Goal: Information Seeking & Learning: Learn about a topic

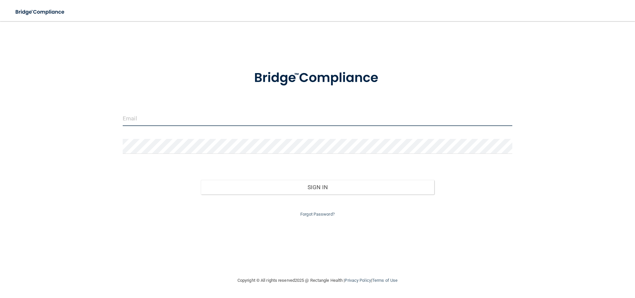
click at [187, 121] on input "email" at bounding box center [317, 118] width 389 height 15
type input "[EMAIL_ADDRESS][DOMAIN_NAME]"
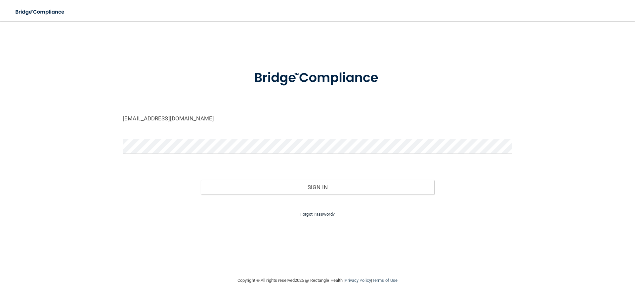
click at [318, 215] on link "Forgot Password?" at bounding box center [317, 214] width 34 height 5
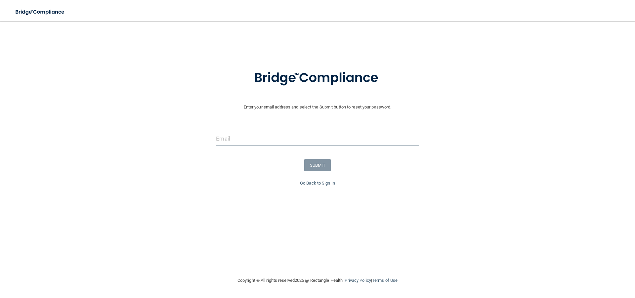
click at [294, 135] on input "email" at bounding box center [317, 138] width 203 height 15
type input "[EMAIL_ADDRESS][DOMAIN_NAME]"
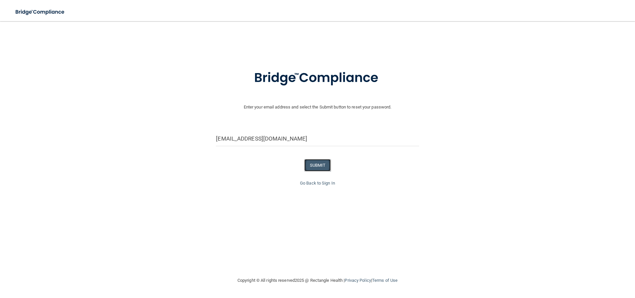
click at [309, 163] on button "SUBMIT" at bounding box center [317, 165] width 27 height 12
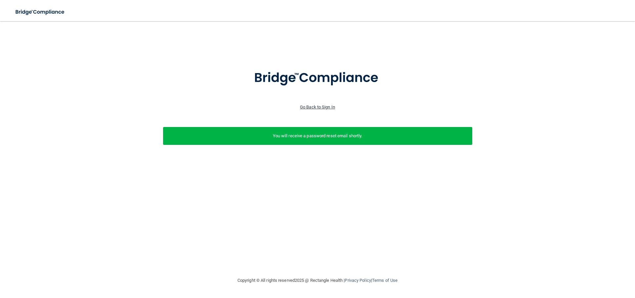
click at [322, 107] on link "Go Back to Sign In" at bounding box center [317, 106] width 35 height 5
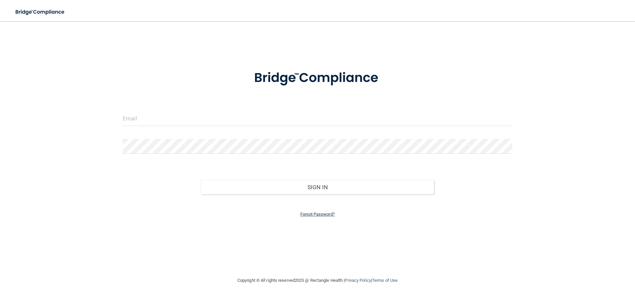
click at [313, 216] on link "Forgot Password?" at bounding box center [317, 214] width 34 height 5
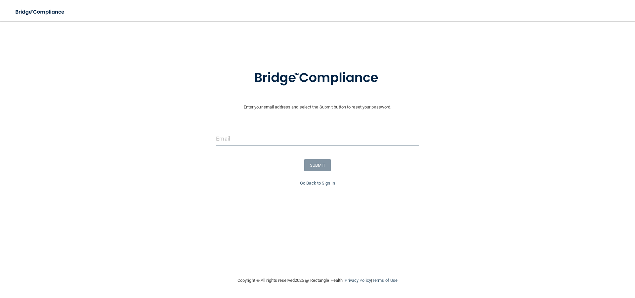
click at [304, 141] on input "email" at bounding box center [317, 138] width 203 height 15
type input "[EMAIL_ADDRESS][DOMAIN_NAME]"
click at [294, 139] on input "[EMAIL_ADDRESS][DOMAIN_NAME]" at bounding box center [317, 138] width 203 height 15
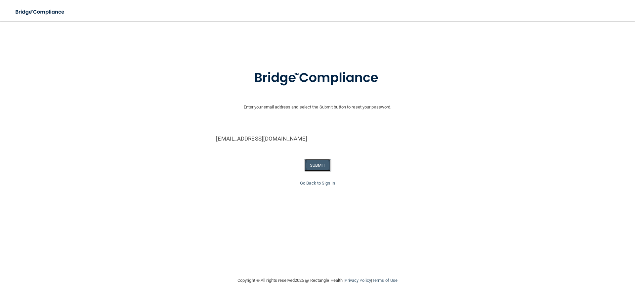
click at [319, 166] on button "SUBMIT" at bounding box center [317, 165] width 27 height 12
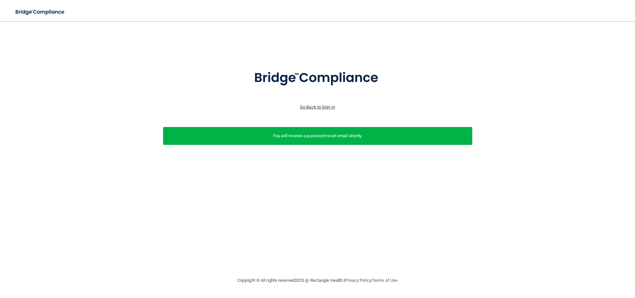
click at [322, 106] on link "Go Back to Sign In" at bounding box center [317, 106] width 35 height 5
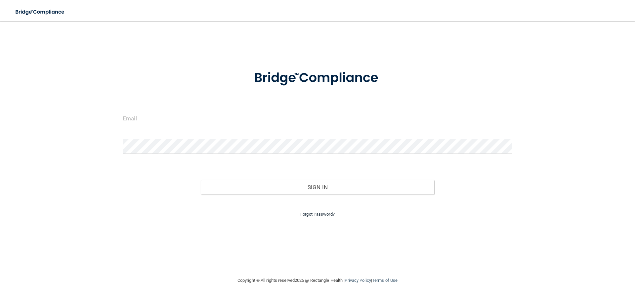
click at [312, 213] on link "Forgot Password?" at bounding box center [317, 214] width 34 height 5
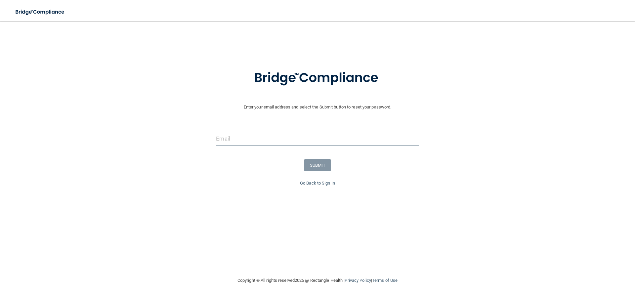
click at [285, 137] on input "email" at bounding box center [317, 138] width 203 height 15
type input "[EMAIL_ADDRESS][DOMAIN_NAME]"
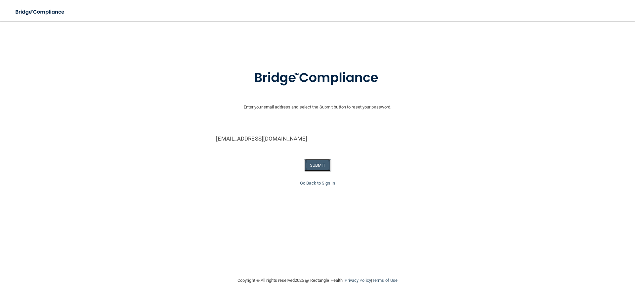
click at [320, 164] on button "SUBMIT" at bounding box center [317, 165] width 27 height 12
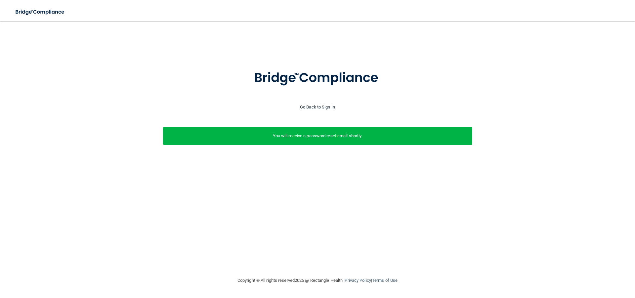
click at [328, 106] on link "Go Back to Sign In" at bounding box center [317, 106] width 35 height 5
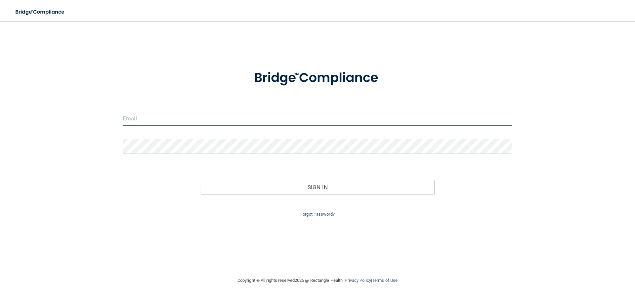
click at [284, 120] on input "email" at bounding box center [317, 118] width 389 height 15
type input "[EMAIL_ADDRESS][DOMAIN_NAME]"
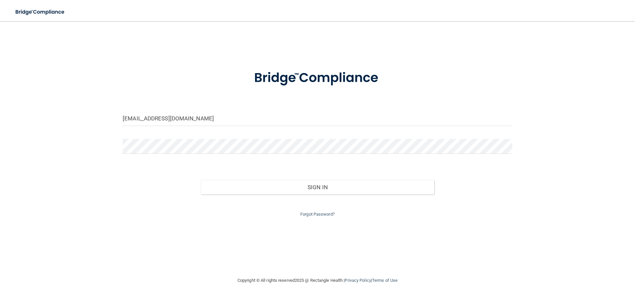
click at [182, 138] on form "hadleykasey4@gmail.com Invalid email/password. You don't have permission to acc…" at bounding box center [317, 139] width 389 height 157
click at [201, 180] on button "Sign In" at bounding box center [318, 187] width 234 height 15
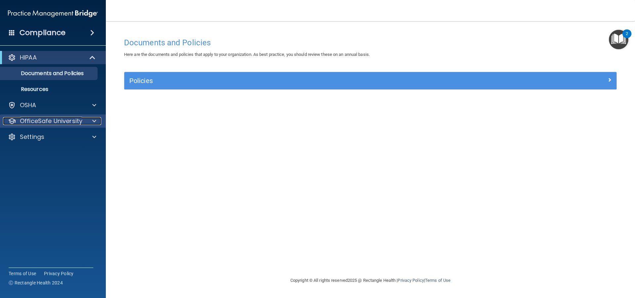
click at [77, 120] on p "OfficeSafe University" at bounding box center [51, 121] width 62 height 8
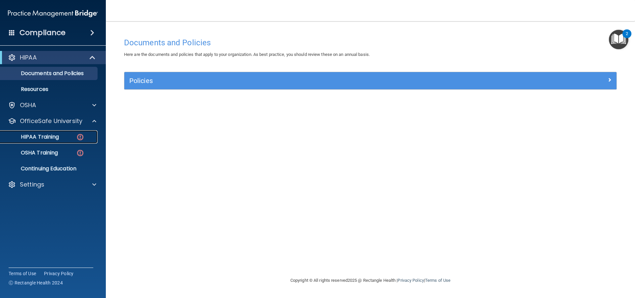
click at [73, 139] on div "HIPAA Training" at bounding box center [49, 137] width 90 height 7
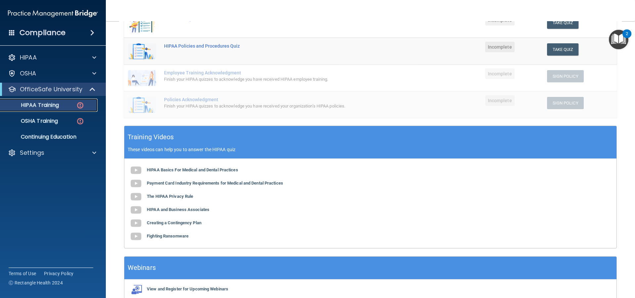
scroll to position [165, 0]
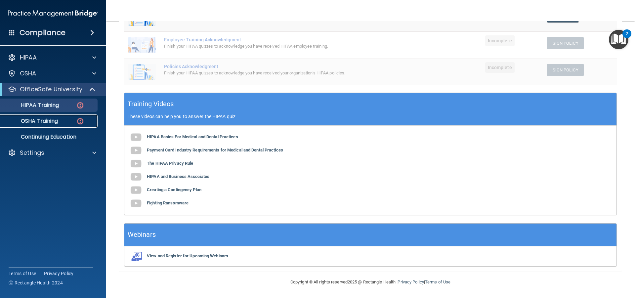
click at [81, 120] on img at bounding box center [80, 121] width 8 height 8
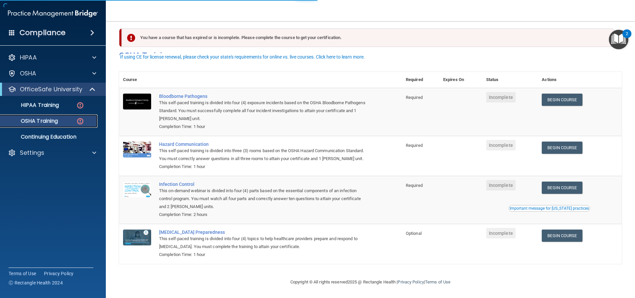
scroll to position [14, 0]
click at [93, 102] on div "HIPAA Training" at bounding box center [49, 105] width 90 height 7
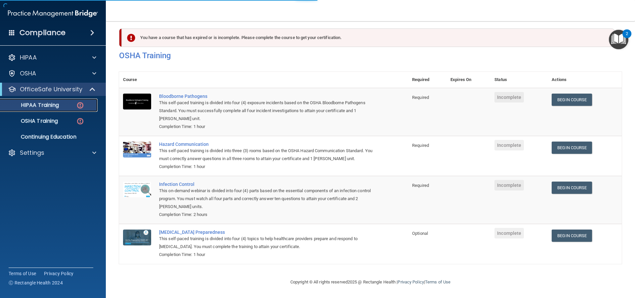
scroll to position [165, 0]
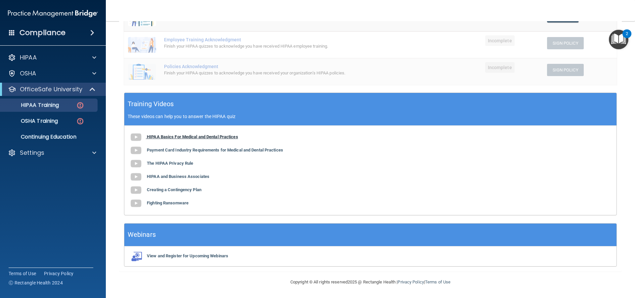
click at [174, 137] on b "HIPAA Basics For Medical and Dental Practices" at bounding box center [192, 136] width 91 height 5
click at [205, 150] on b "Payment Card Industry Requirements for Medical and Dental Practices" at bounding box center [215, 149] width 136 height 5
click at [182, 162] on b "The HIPAA Privacy Rule" at bounding box center [170, 163] width 46 height 5
click at [188, 175] on b "HIPAA and Business Associates" at bounding box center [178, 176] width 62 height 5
click at [180, 190] on b "Creating a Contingency Plan" at bounding box center [174, 189] width 55 height 5
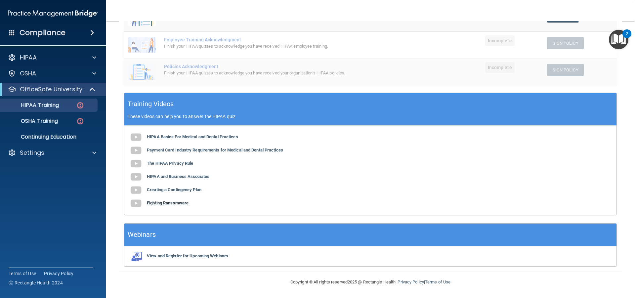
click at [183, 201] on b "Fighting Ransomware" at bounding box center [168, 202] width 42 height 5
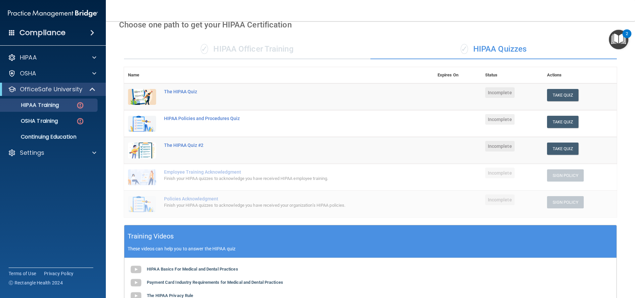
scroll to position [0, 0]
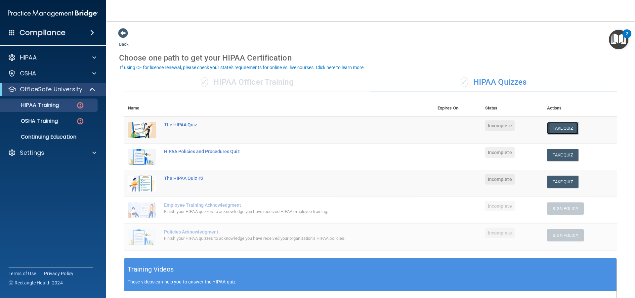
click at [552, 132] on button "Take Quiz" at bounding box center [563, 128] width 32 height 12
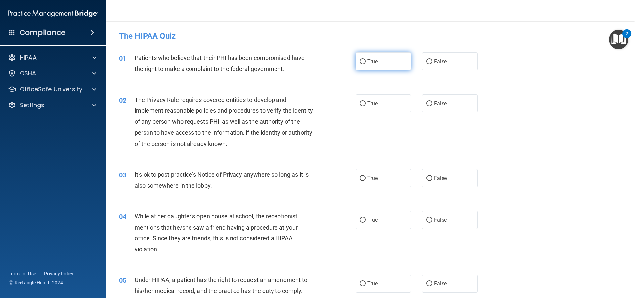
click at [380, 64] on label "True" at bounding box center [383, 61] width 56 height 18
click at [366, 64] on input "True" at bounding box center [363, 61] width 6 height 5
radio input "true"
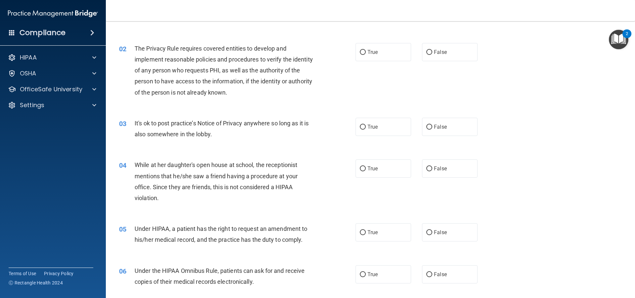
scroll to position [66, 0]
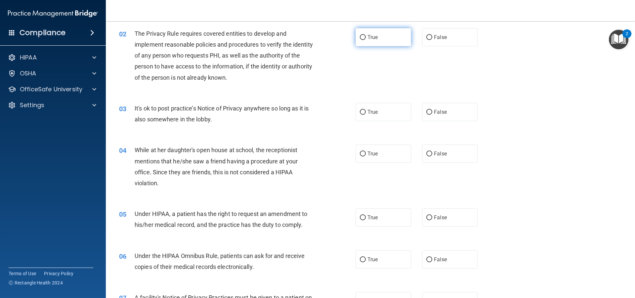
click at [375, 37] on span "True" at bounding box center [372, 37] width 10 height 6
click at [366, 37] on input "True" at bounding box center [363, 37] width 6 height 5
radio input "true"
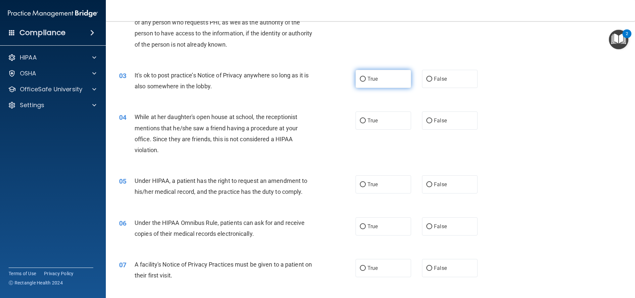
click at [360, 79] on input "True" at bounding box center [363, 79] width 6 height 5
radio input "true"
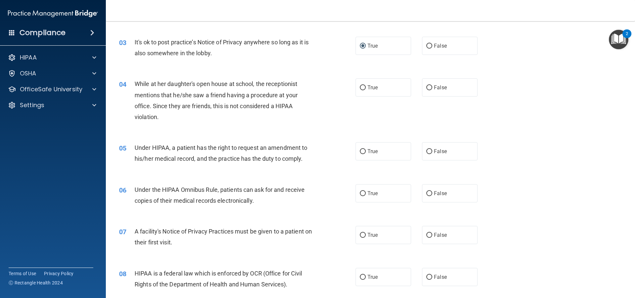
scroll to position [165, 0]
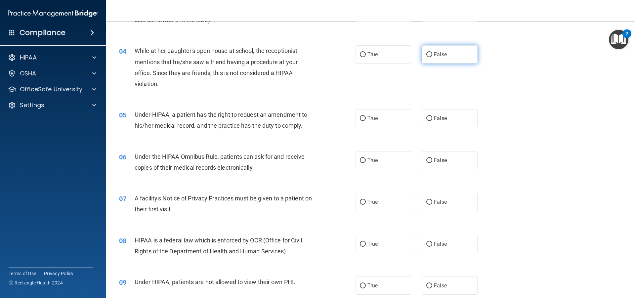
click at [422, 60] on label "False" at bounding box center [450, 54] width 56 height 18
click at [426, 57] on input "False" at bounding box center [429, 54] width 6 height 5
radio input "true"
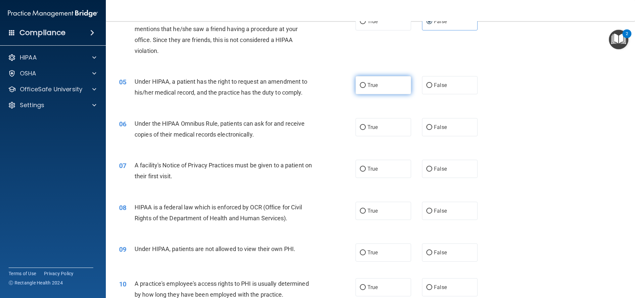
click at [374, 89] on label "True" at bounding box center [383, 85] width 56 height 18
click at [366, 88] on input "True" at bounding box center [363, 85] width 6 height 5
radio input "true"
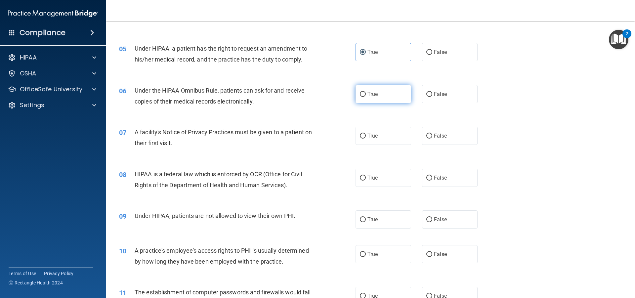
click at [362, 97] on input "True" at bounding box center [363, 94] width 6 height 5
radio input "true"
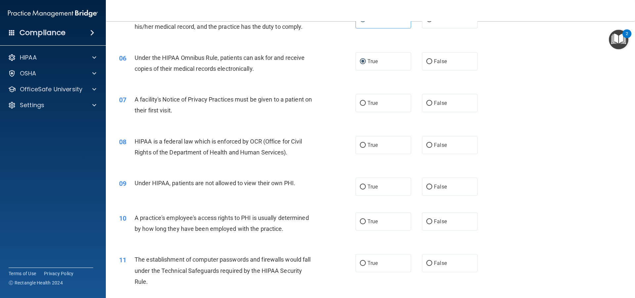
scroll to position [264, 0]
click at [355, 105] on label "True" at bounding box center [383, 103] width 56 height 18
click at [360, 105] on input "True" at bounding box center [363, 102] width 6 height 5
radio input "true"
click at [355, 104] on label "True" at bounding box center [383, 103] width 56 height 18
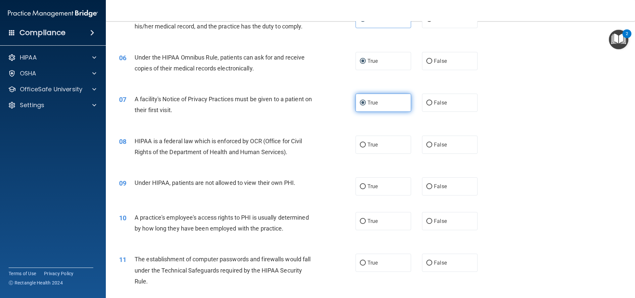
click at [360, 104] on input "True" at bounding box center [363, 102] width 6 height 5
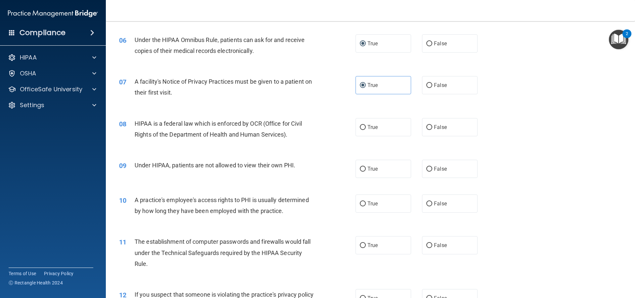
scroll to position [297, 0]
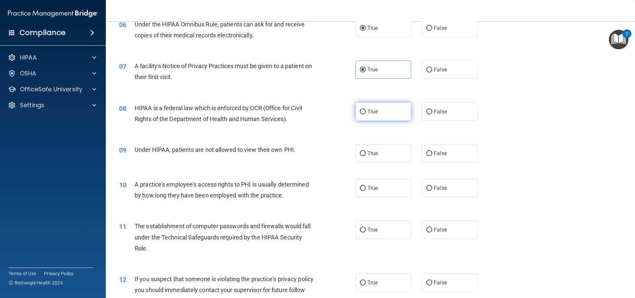
click at [372, 118] on label "True" at bounding box center [383, 111] width 56 height 18
click at [366, 114] on input "True" at bounding box center [363, 111] width 6 height 5
radio input "true"
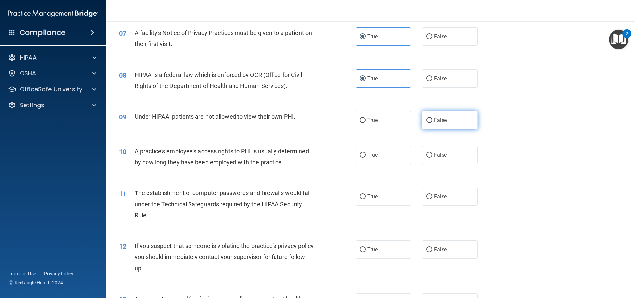
click at [427, 122] on input "False" at bounding box center [429, 120] width 6 height 5
radio input "true"
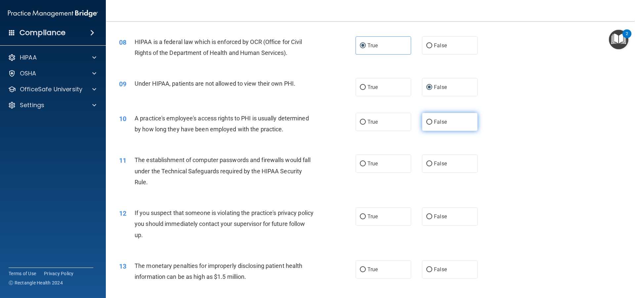
click at [427, 120] on input "False" at bounding box center [429, 122] width 6 height 5
radio input "true"
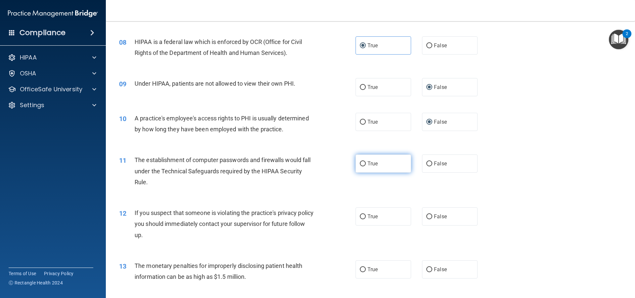
click at [363, 160] on label "True" at bounding box center [383, 163] width 56 height 18
click at [363, 161] on input "True" at bounding box center [363, 163] width 6 height 5
radio input "true"
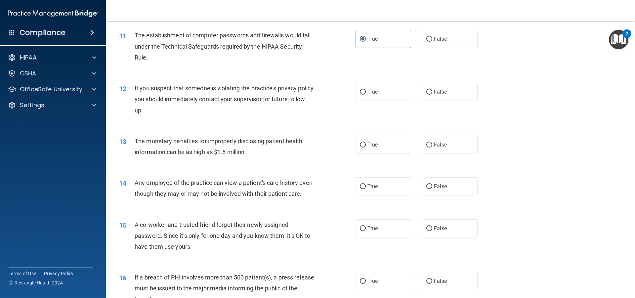
scroll to position [496, 0]
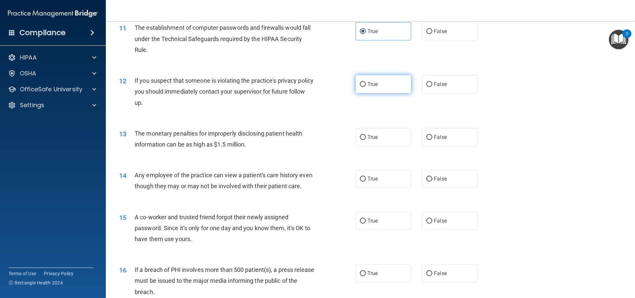
click at [366, 88] on label "True" at bounding box center [383, 84] width 56 height 18
click at [366, 87] on input "True" at bounding box center [363, 84] width 6 height 5
radio input "true"
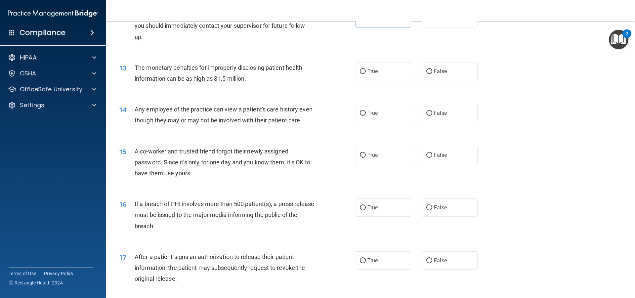
scroll to position [562, 0]
click at [422, 77] on label "False" at bounding box center [450, 71] width 56 height 18
click at [426, 74] on input "False" at bounding box center [429, 71] width 6 height 5
radio input "true"
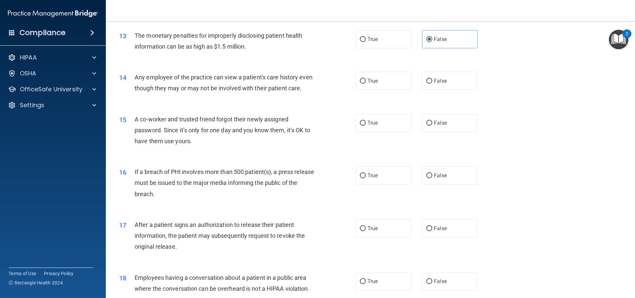
scroll to position [595, 0]
click at [428, 88] on label "False" at bounding box center [450, 79] width 56 height 18
click at [428, 82] on input "False" at bounding box center [429, 79] width 6 height 5
radio input "true"
click at [426, 124] on input "False" at bounding box center [429, 121] width 6 height 5
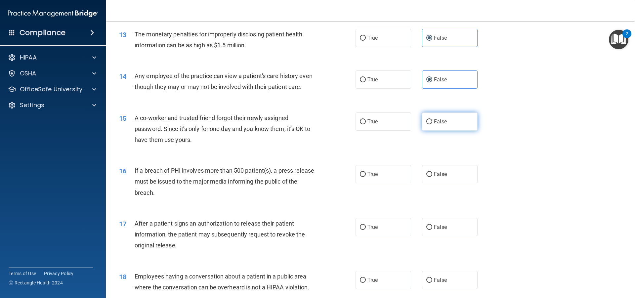
radio input "true"
click at [376, 183] on label "True" at bounding box center [383, 174] width 56 height 18
click at [366, 177] on input "True" at bounding box center [363, 174] width 6 height 5
radio input "true"
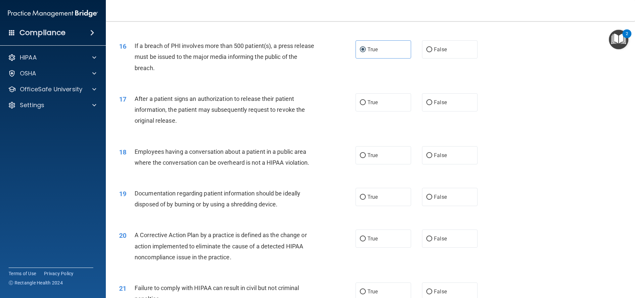
scroll to position [727, 0]
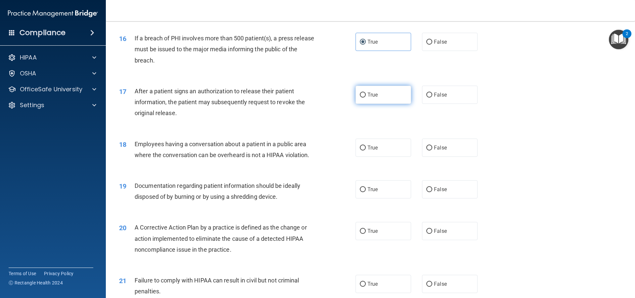
click at [366, 104] on label "True" at bounding box center [383, 95] width 56 height 18
click at [366, 98] on input "True" at bounding box center [363, 95] width 6 height 5
radio input "true"
click at [422, 157] on label "False" at bounding box center [450, 147] width 56 height 18
click at [426, 150] on input "False" at bounding box center [429, 147] width 6 height 5
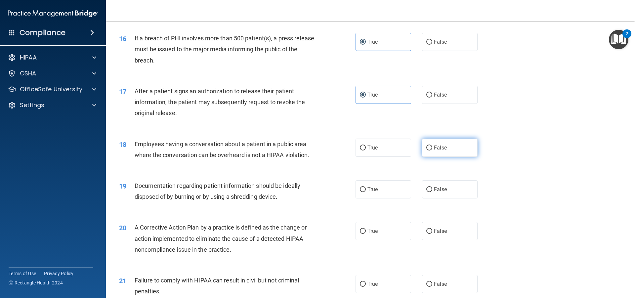
radio input "true"
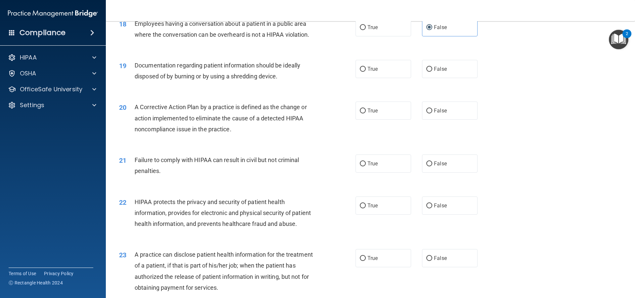
scroll to position [859, 0]
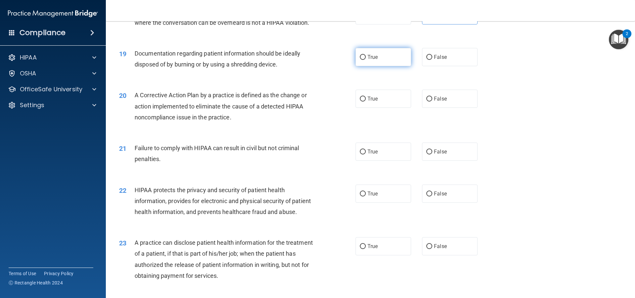
click at [360, 62] on label "True" at bounding box center [383, 57] width 56 height 18
click at [360, 60] on input "True" at bounding box center [363, 57] width 6 height 5
radio input "true"
click at [436, 155] on span "False" at bounding box center [440, 151] width 13 height 6
click at [432, 154] on input "False" at bounding box center [429, 151] width 6 height 5
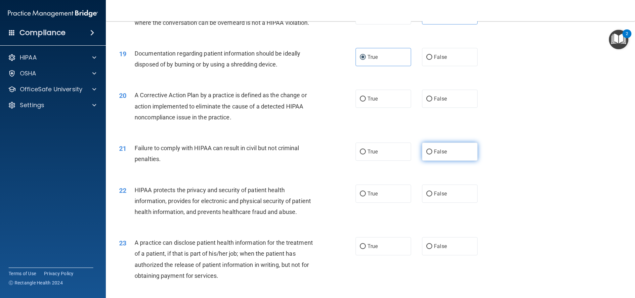
radio input "true"
click at [364, 107] on label "True" at bounding box center [383, 99] width 56 height 18
click at [364, 101] on input "True" at bounding box center [363, 99] width 6 height 5
radio input "true"
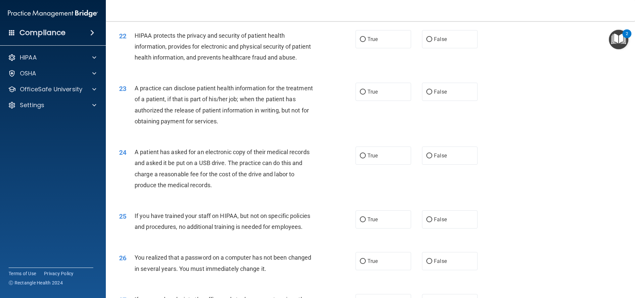
scroll to position [992, 0]
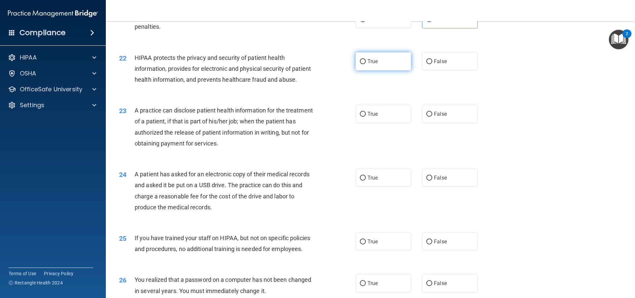
click at [380, 70] on label "True" at bounding box center [383, 61] width 56 height 18
click at [366, 64] on input "True" at bounding box center [363, 61] width 6 height 5
radio input "true"
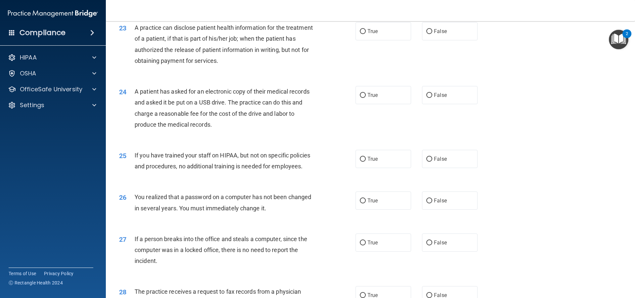
scroll to position [1058, 0]
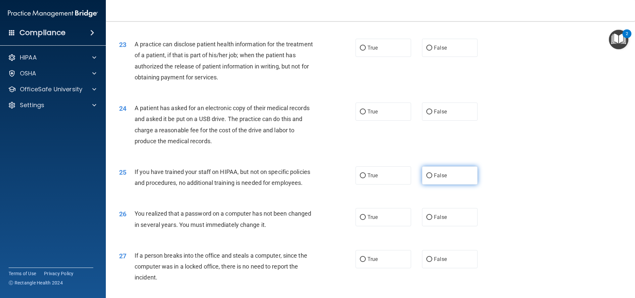
click at [426, 178] on input "False" at bounding box center [429, 175] width 6 height 5
radio input "true"
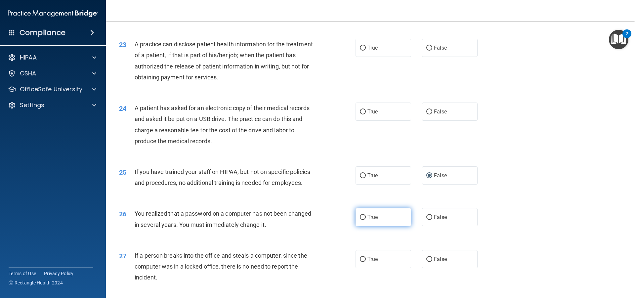
click at [364, 226] on label "True" at bounding box center [383, 217] width 56 height 18
click at [364, 220] on input "True" at bounding box center [363, 217] width 6 height 5
radio input "true"
click at [360, 121] on label "True" at bounding box center [383, 111] width 56 height 18
click at [360, 114] on input "True" at bounding box center [363, 111] width 6 height 5
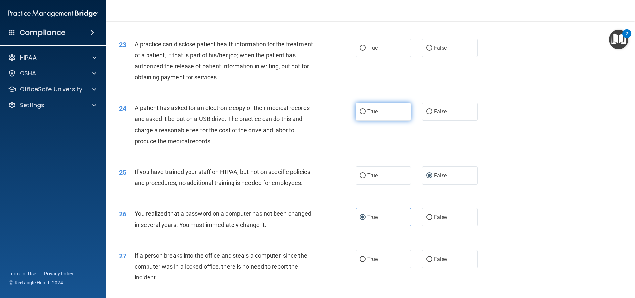
radio input "true"
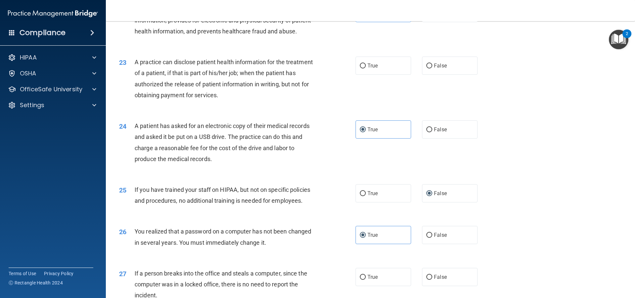
scroll to position [1025, 0]
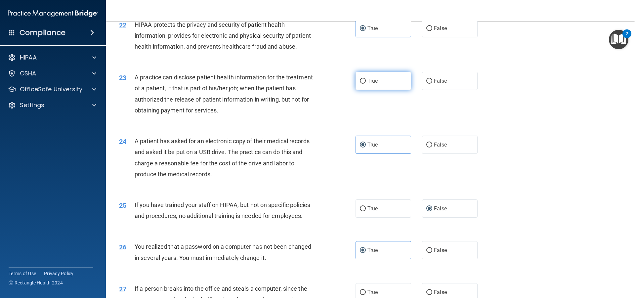
click at [378, 90] on label "True" at bounding box center [383, 81] width 56 height 18
click at [366, 84] on input "True" at bounding box center [363, 81] width 6 height 5
radio input "true"
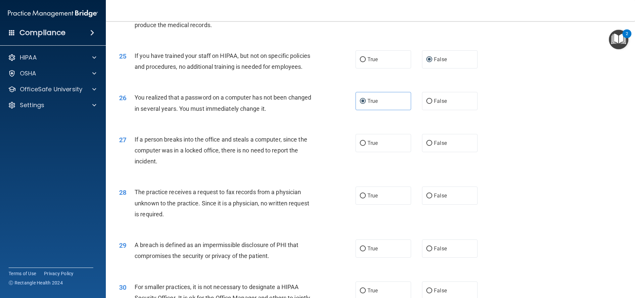
scroll to position [1190, 0]
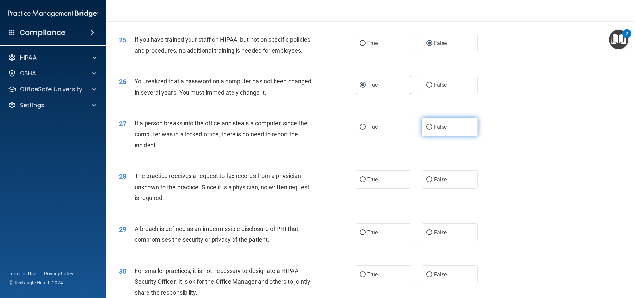
click at [422, 136] on label "False" at bounding box center [450, 127] width 56 height 18
click at [426, 130] on input "False" at bounding box center [429, 127] width 6 height 5
radio input "true"
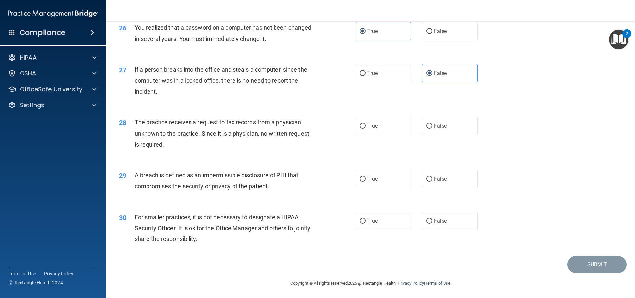
scroll to position [1267, 0]
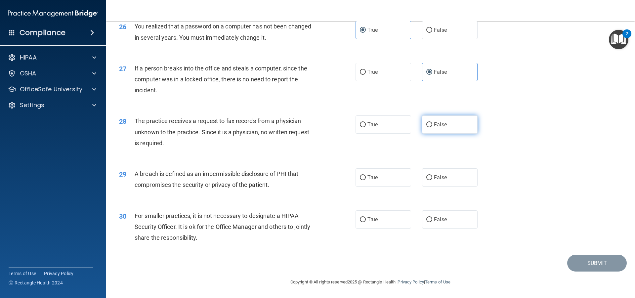
click at [463, 128] on label "False" at bounding box center [450, 124] width 56 height 18
click at [432, 127] on input "False" at bounding box center [429, 124] width 6 height 5
radio input "true"
click at [371, 178] on span "True" at bounding box center [372, 177] width 10 height 6
click at [366, 178] on input "True" at bounding box center [363, 177] width 6 height 5
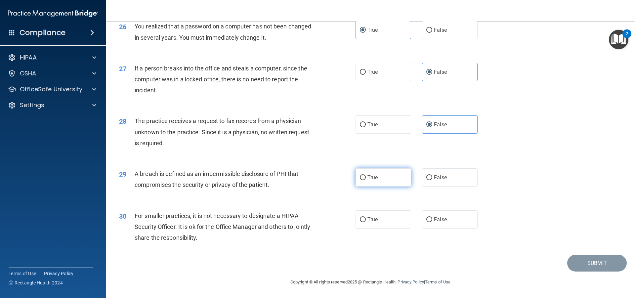
radio input "true"
click at [430, 218] on label "False" at bounding box center [450, 219] width 56 height 18
click at [430, 218] on input "False" at bounding box center [429, 219] width 6 height 5
radio input "true"
click at [581, 264] on button "Submit" at bounding box center [596, 263] width 59 height 17
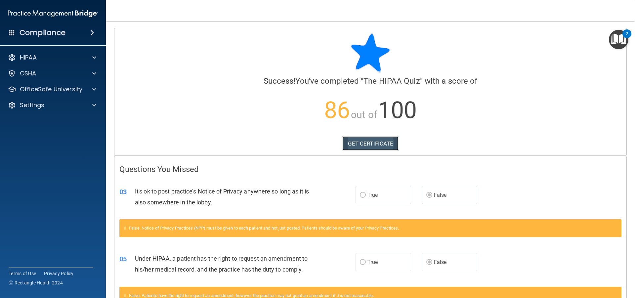
click at [359, 144] on link "GET CERTIFICATE" at bounding box center [370, 143] width 57 height 15
click at [96, 56] on div at bounding box center [93, 58] width 17 height 8
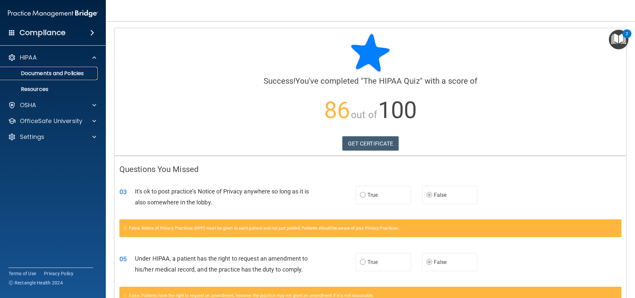
click at [75, 72] on p "Documents and Policies" at bounding box center [49, 73] width 90 height 7
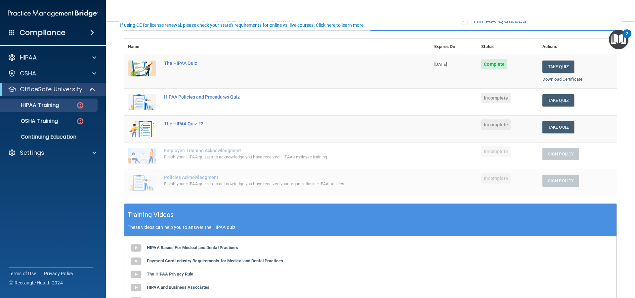
scroll to position [66, 0]
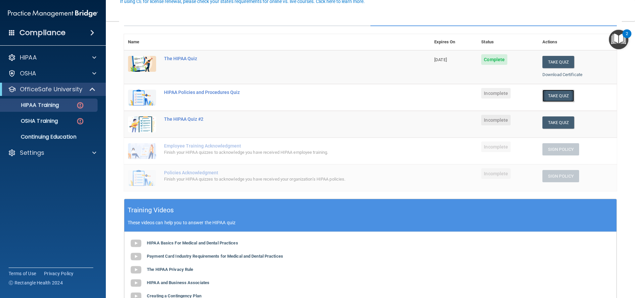
click at [547, 95] on button "Take Quiz" at bounding box center [558, 96] width 32 height 12
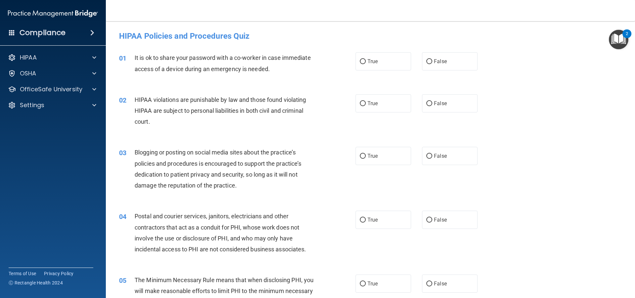
click at [417, 67] on div "True False" at bounding box center [421, 61] width 133 height 18
click at [426, 64] on input "False" at bounding box center [429, 61] width 6 height 5
radio input "true"
click at [370, 97] on label "True" at bounding box center [383, 103] width 56 height 18
click at [366, 101] on input "True" at bounding box center [363, 103] width 6 height 5
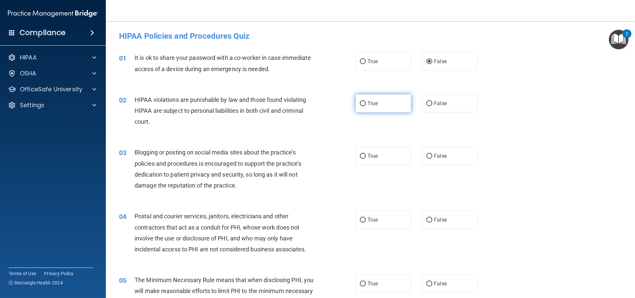
radio input "true"
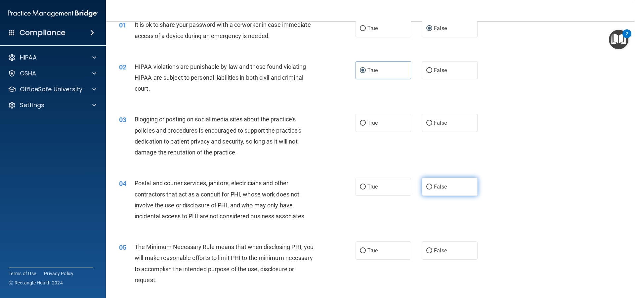
click at [443, 188] on label "False" at bounding box center [450, 186] width 56 height 18
click at [432, 188] on input "False" at bounding box center [429, 186] width 6 height 5
radio input "true"
click at [426, 121] on input "False" at bounding box center [429, 123] width 6 height 5
radio input "true"
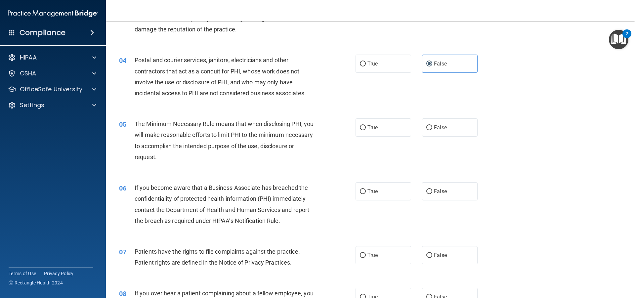
scroll to position [165, 0]
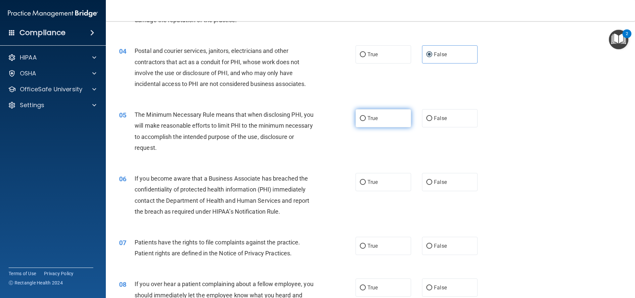
click at [377, 118] on label "True" at bounding box center [383, 118] width 56 height 18
click at [366, 118] on input "True" at bounding box center [363, 118] width 6 height 5
radio input "true"
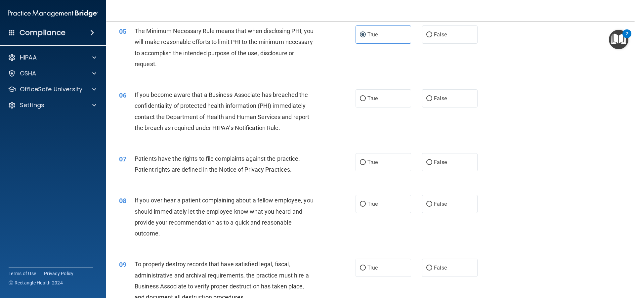
scroll to position [264, 0]
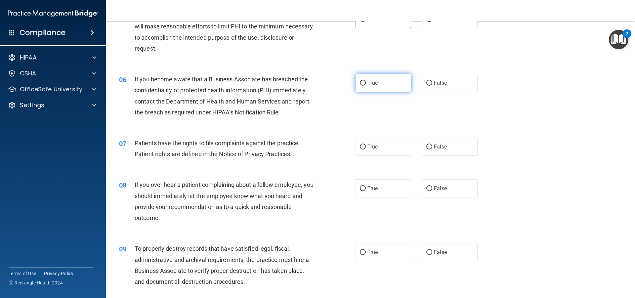
click at [374, 90] on label "True" at bounding box center [383, 83] width 56 height 18
click at [366, 86] on input "True" at bounding box center [363, 83] width 6 height 5
radio input "true"
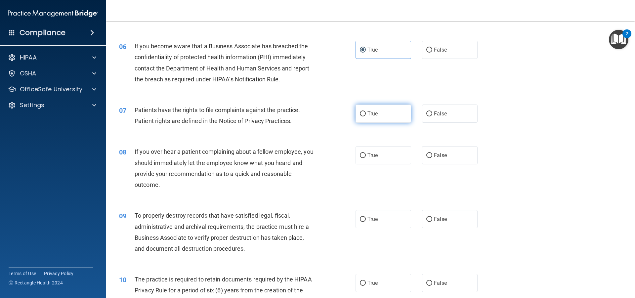
click at [374, 114] on span "True" at bounding box center [372, 113] width 10 height 6
click at [366, 114] on input "True" at bounding box center [363, 113] width 6 height 5
radio input "true"
click at [439, 160] on label "False" at bounding box center [450, 155] width 56 height 18
click at [432, 158] on input "False" at bounding box center [429, 155] width 6 height 5
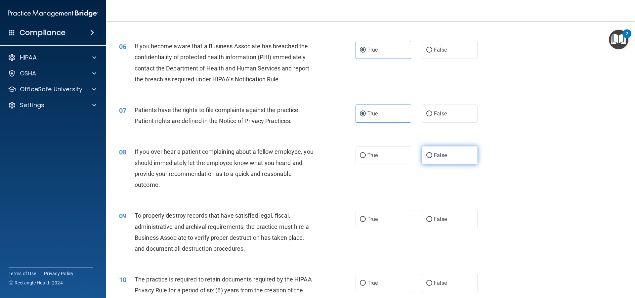
radio input "true"
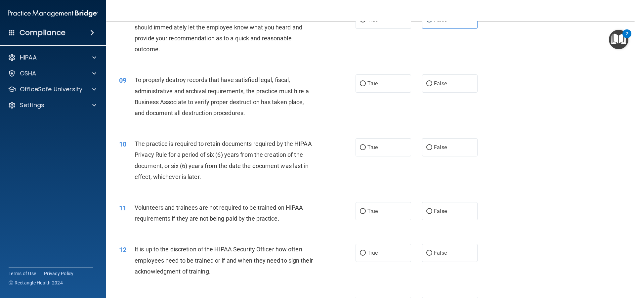
scroll to position [430, 0]
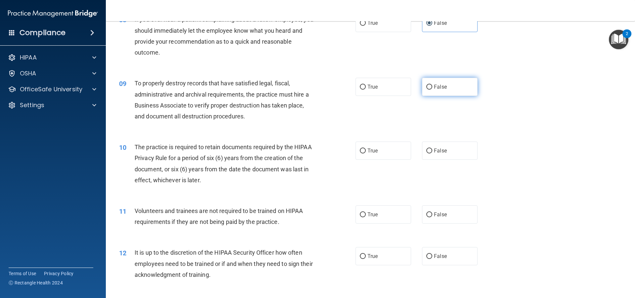
click at [425, 90] on label "False" at bounding box center [450, 87] width 56 height 18
click at [426, 90] on input "False" at bounding box center [429, 87] width 6 height 5
radio input "true"
click at [367, 145] on label "True" at bounding box center [383, 150] width 56 height 18
click at [366, 148] on input "True" at bounding box center [363, 150] width 6 height 5
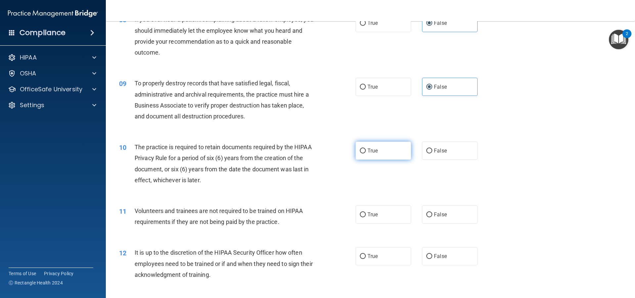
radio input "true"
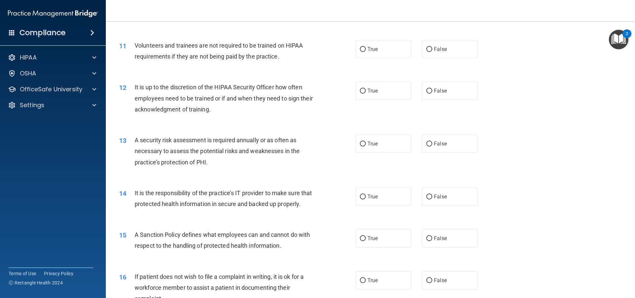
scroll to position [562, 0]
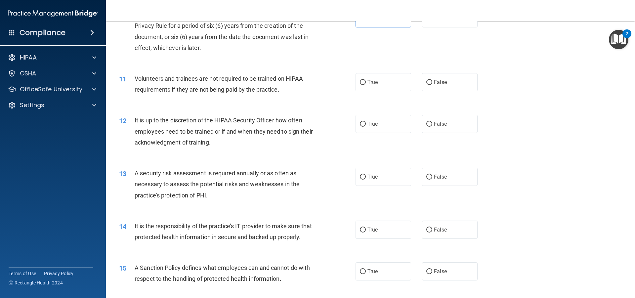
click at [417, 85] on div "True False" at bounding box center [421, 82] width 133 height 18
click at [422, 84] on label "False" at bounding box center [450, 82] width 56 height 18
click at [426, 84] on input "False" at bounding box center [429, 82] width 6 height 5
radio input "true"
click at [435, 123] on span "False" at bounding box center [440, 124] width 13 height 6
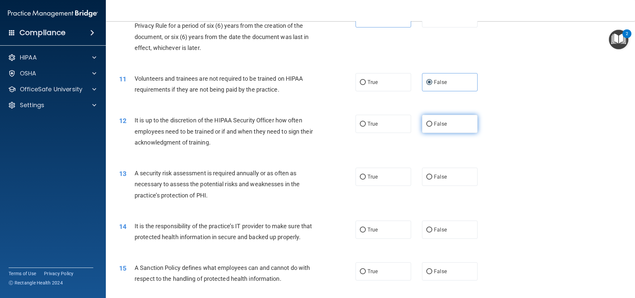
click at [432, 123] on input "False" at bounding box center [429, 124] width 6 height 5
radio input "true"
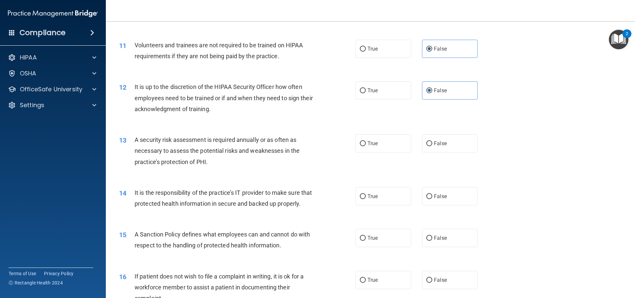
scroll to position [628, 0]
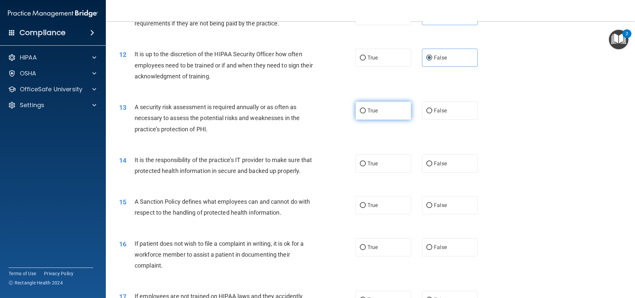
click at [364, 110] on label "True" at bounding box center [383, 110] width 56 height 18
click at [364, 110] on input "True" at bounding box center [363, 110] width 6 height 5
radio input "true"
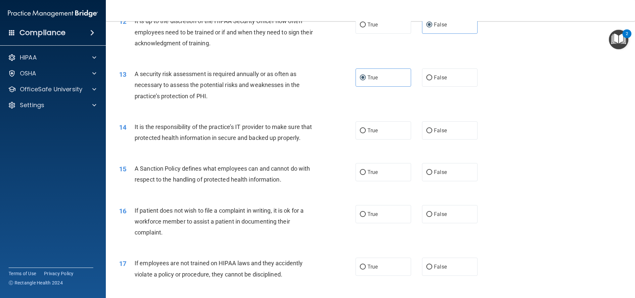
scroll to position [694, 0]
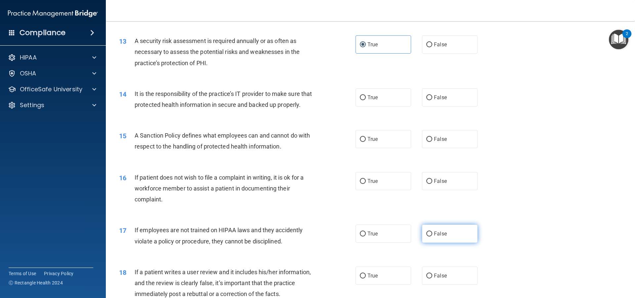
click at [426, 236] on input "False" at bounding box center [429, 233] width 6 height 5
radio input "true"
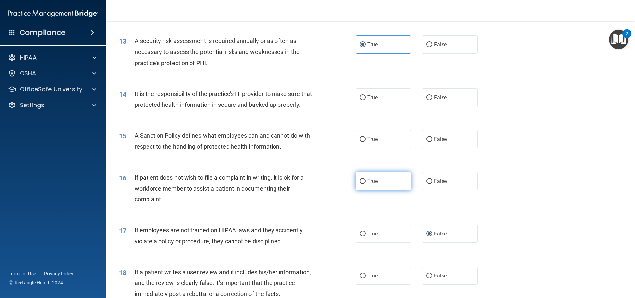
click at [365, 190] on label "True" at bounding box center [383, 181] width 56 height 18
click at [365, 184] on input "True" at bounding box center [363, 181] width 6 height 5
radio input "true"
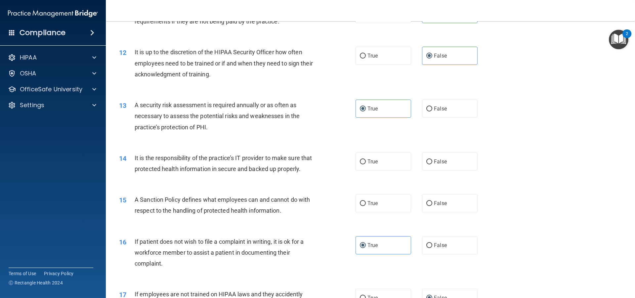
scroll to position [628, 0]
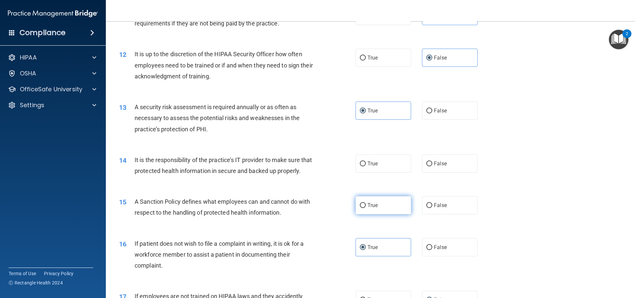
click at [373, 208] on span "True" at bounding box center [372, 205] width 10 height 6
click at [366, 208] on input "True" at bounding box center [363, 205] width 6 height 5
radio input "true"
click at [434, 164] on span "False" at bounding box center [440, 163] width 13 height 6
click at [432, 164] on input "False" at bounding box center [429, 163] width 6 height 5
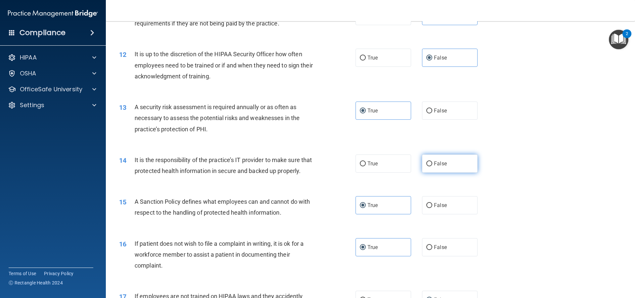
radio input "true"
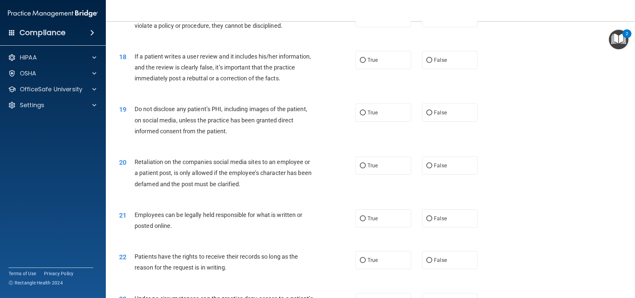
scroll to position [925, 0]
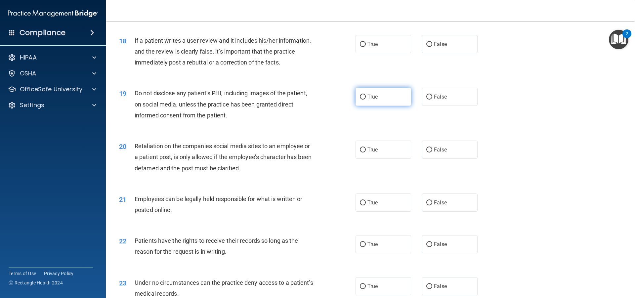
click at [381, 102] on label "True" at bounding box center [383, 97] width 56 height 18
click at [366, 99] on input "True" at bounding box center [363, 97] width 6 height 5
radio input "true"
click at [422, 159] on label "False" at bounding box center [450, 149] width 56 height 18
click at [426, 152] on input "False" at bounding box center [429, 149] width 6 height 5
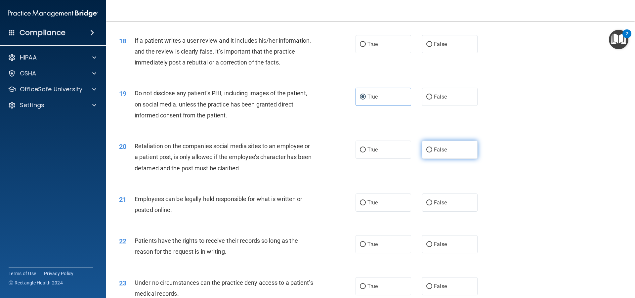
radio input "true"
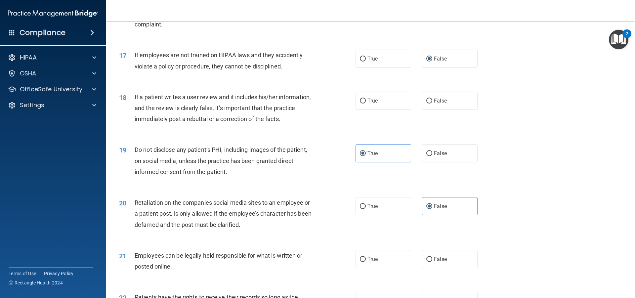
scroll to position [859, 0]
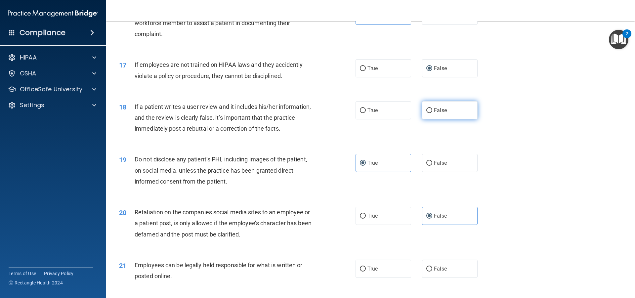
click at [434, 113] on span "False" at bounding box center [440, 110] width 13 height 6
click at [431, 113] on input "False" at bounding box center [429, 110] width 6 height 5
radio input "true"
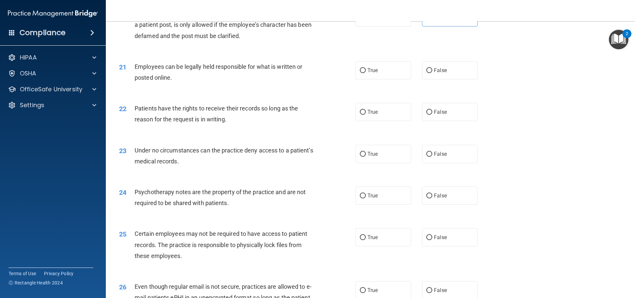
scroll to position [1091, 0]
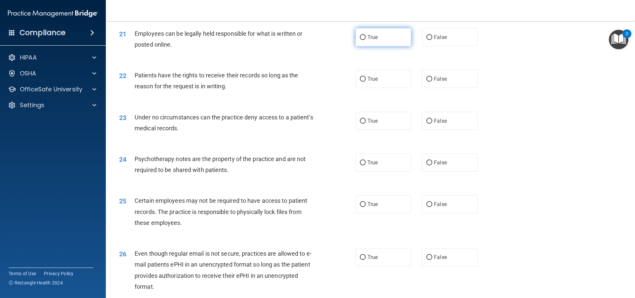
click at [355, 46] on label "True" at bounding box center [383, 37] width 56 height 18
click at [360, 40] on input "True" at bounding box center [363, 37] width 6 height 5
radio input "true"
click at [360, 88] on label "True" at bounding box center [383, 79] width 56 height 18
click at [360, 82] on input "True" at bounding box center [363, 79] width 6 height 5
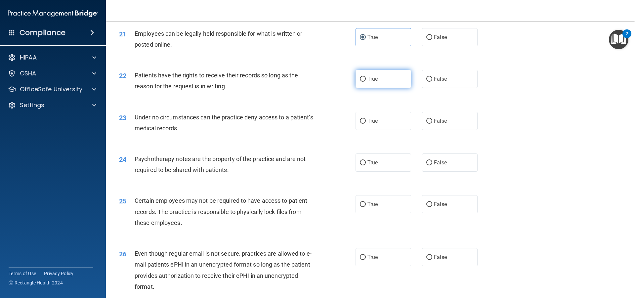
radio input "true"
click at [360, 88] on label "True" at bounding box center [383, 79] width 56 height 18
click at [360, 82] on input "True" at bounding box center [363, 79] width 6 height 5
click at [412, 88] on div "True False" at bounding box center [421, 79] width 133 height 18
click at [422, 88] on label "False" at bounding box center [450, 79] width 56 height 18
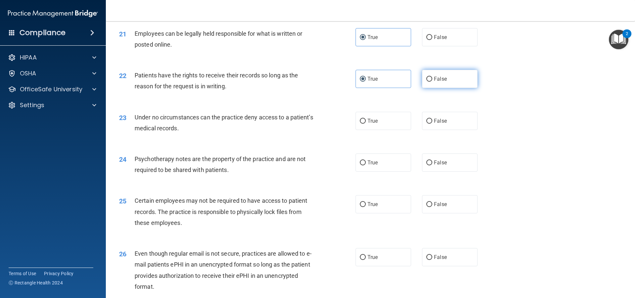
click at [426, 82] on input "False" at bounding box center [429, 79] width 6 height 5
radio input "true"
radio input "false"
click at [380, 130] on label "True" at bounding box center [383, 121] width 56 height 18
click at [366, 124] on input "True" at bounding box center [363, 121] width 6 height 5
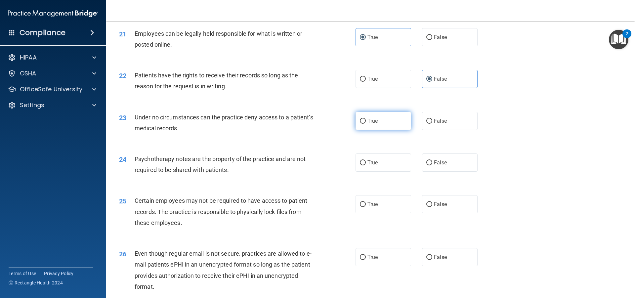
radio input "true"
click at [437, 124] on span "False" at bounding box center [440, 121] width 13 height 6
click at [432, 124] on input "False" at bounding box center [429, 121] width 6 height 5
radio input "true"
radio input "false"
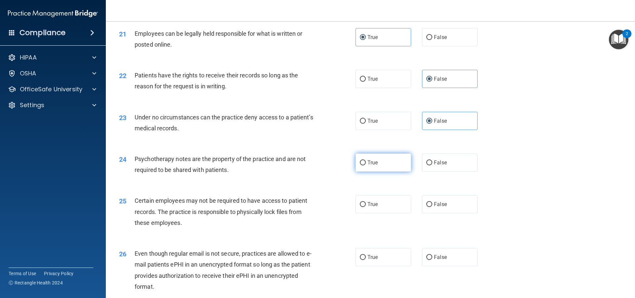
click at [378, 172] on label "True" at bounding box center [383, 162] width 56 height 18
click at [366, 165] on input "True" at bounding box center [363, 162] width 6 height 5
radio input "true"
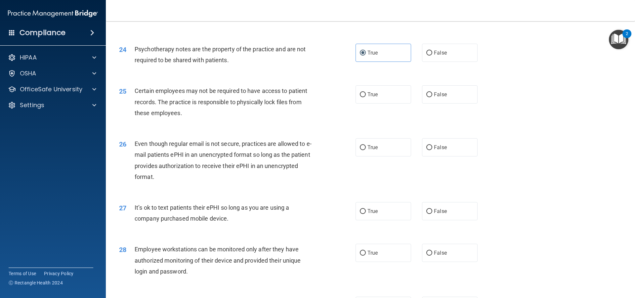
scroll to position [1256, 0]
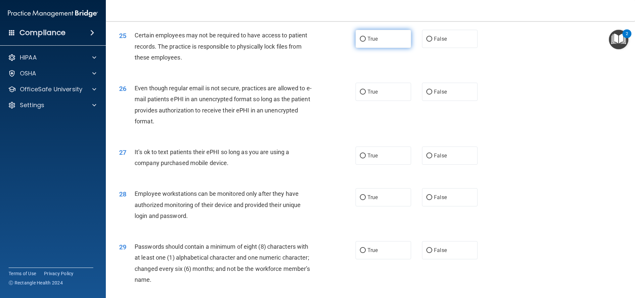
click at [370, 42] on span "True" at bounding box center [372, 39] width 10 height 6
click at [366, 42] on input "True" at bounding box center [363, 39] width 6 height 5
radio input "true"
click at [426, 158] on input "False" at bounding box center [429, 155] width 6 height 5
radio input "true"
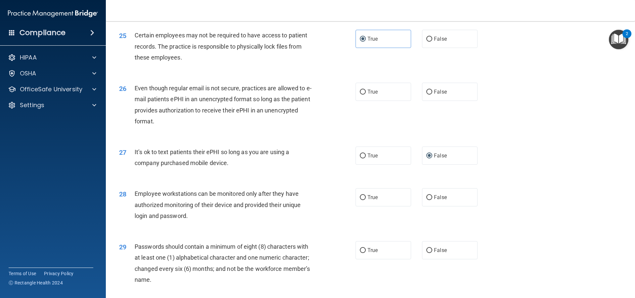
click at [413, 101] on div "True False" at bounding box center [421, 92] width 133 height 18
click at [426, 95] on input "False" at bounding box center [429, 92] width 6 height 5
radio input "true"
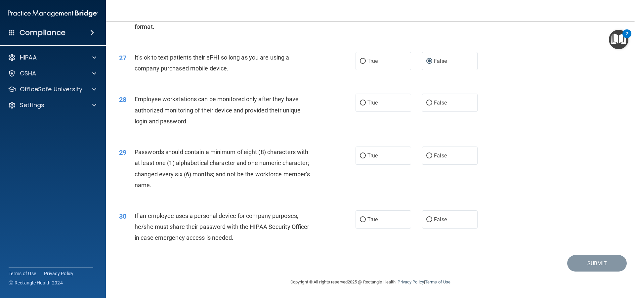
scroll to position [1361, 0]
click at [371, 102] on span "True" at bounding box center [372, 102] width 10 height 6
click at [366, 102] on input "True" at bounding box center [363, 102] width 6 height 5
radio input "true"
click at [373, 158] on span "True" at bounding box center [372, 155] width 10 height 6
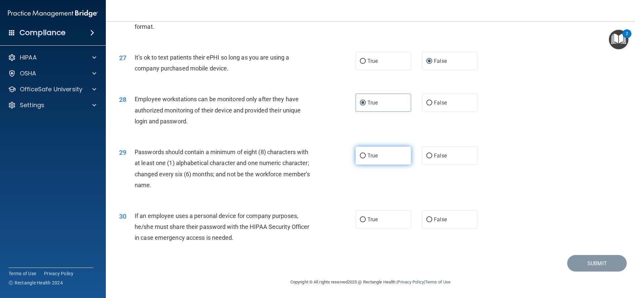
click at [366, 158] on input "True" at bounding box center [363, 155] width 6 height 5
radio input "true"
click at [439, 219] on span "False" at bounding box center [440, 219] width 13 height 6
click at [432, 219] on input "False" at bounding box center [429, 219] width 6 height 5
radio input "true"
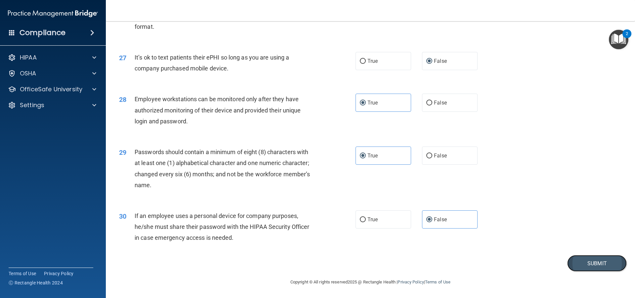
click at [585, 264] on button "Submit" at bounding box center [596, 263] width 59 height 17
click at [579, 265] on button "Submit" at bounding box center [596, 263] width 59 height 17
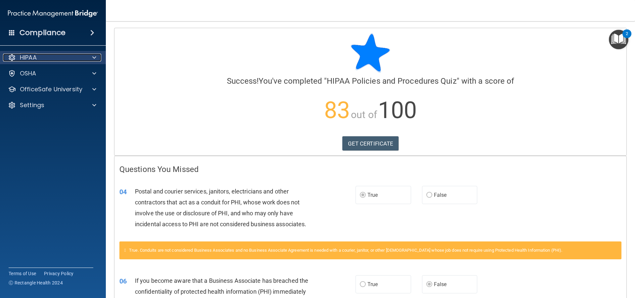
click at [94, 56] on span at bounding box center [94, 58] width 4 height 8
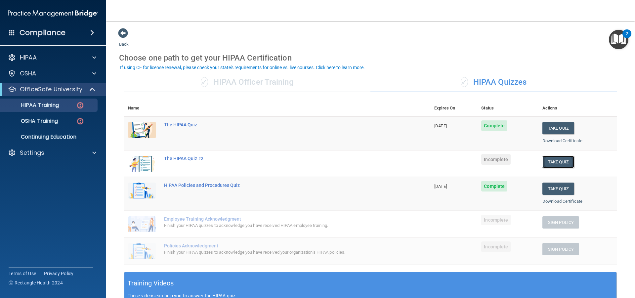
click at [551, 156] on button "Take Quiz" at bounding box center [558, 162] width 32 height 12
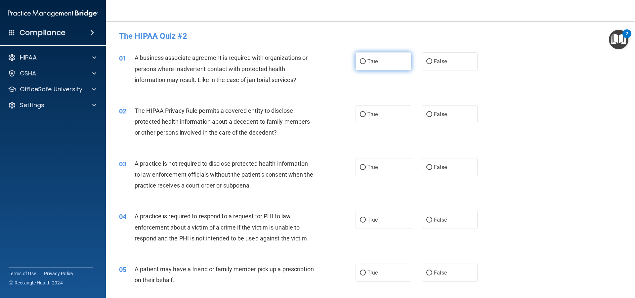
click at [359, 65] on label "True" at bounding box center [383, 61] width 56 height 18
click at [360, 64] on input "True" at bounding box center [363, 61] width 6 height 5
radio input "true"
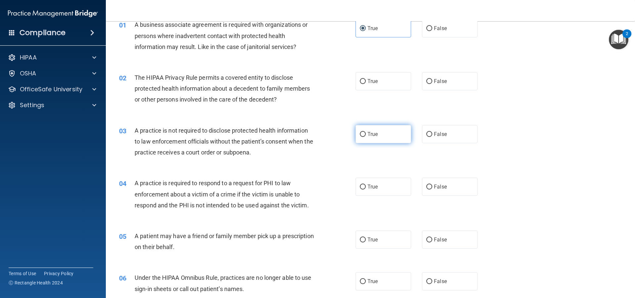
click at [383, 136] on label "True" at bounding box center [383, 134] width 56 height 18
click at [366, 136] on input "True" at bounding box center [363, 134] width 6 height 5
radio input "true"
click at [429, 134] on label "False" at bounding box center [450, 134] width 56 height 18
click at [429, 134] on input "False" at bounding box center [429, 134] width 6 height 5
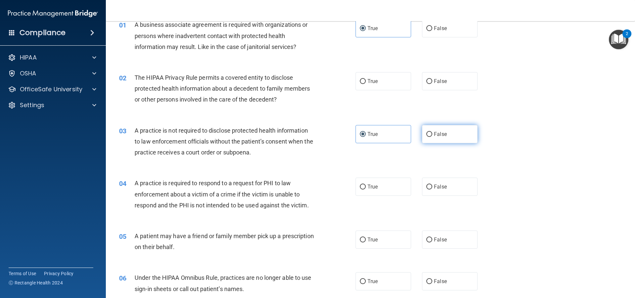
radio input "true"
radio input "false"
click at [429, 134] on label "False" at bounding box center [450, 134] width 56 height 18
click at [429, 134] on input "False" at bounding box center [429, 134] width 6 height 5
click at [330, 138] on div "03 A practice is not required to disclose protected health information to law e…" at bounding box center [237, 143] width 256 height 36
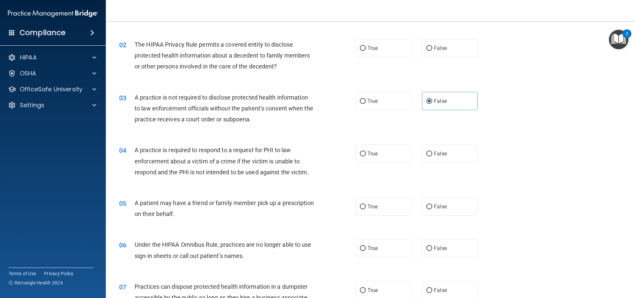
scroll to position [99, 0]
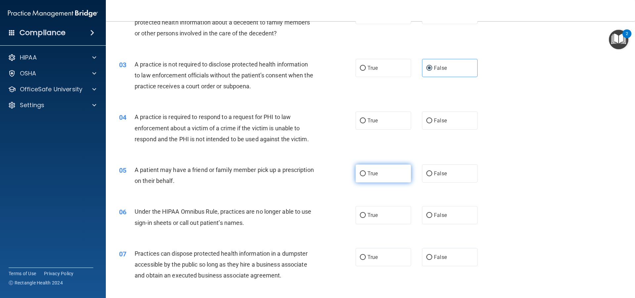
click at [390, 171] on label "True" at bounding box center [383, 173] width 56 height 18
click at [366, 171] on input "True" at bounding box center [363, 173] width 6 height 5
radio input "true"
click at [376, 118] on label "True" at bounding box center [383, 120] width 56 height 18
click at [366, 118] on input "True" at bounding box center [363, 120] width 6 height 5
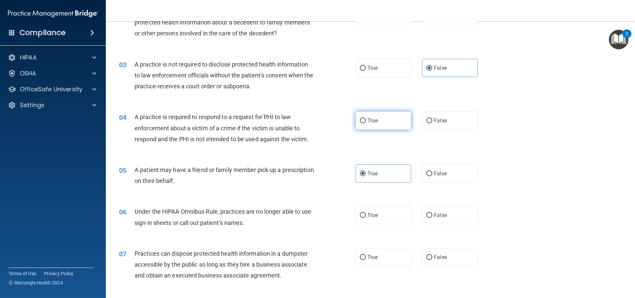
radio input "true"
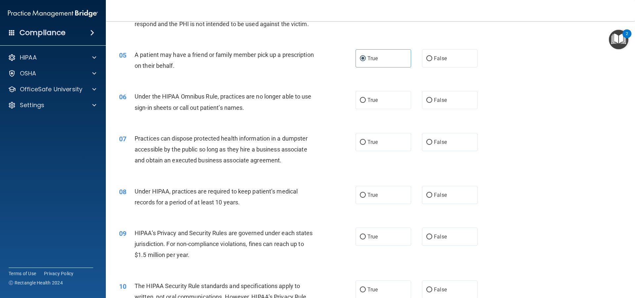
scroll to position [231, 0]
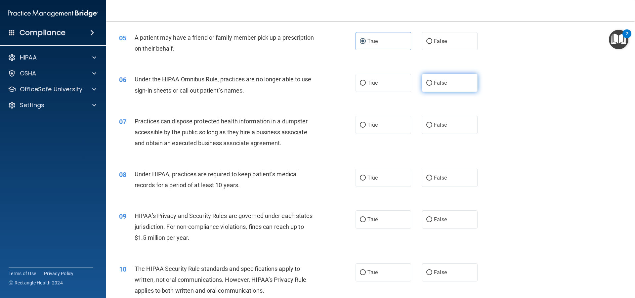
click at [438, 86] on label "False" at bounding box center [450, 83] width 56 height 18
click at [432, 86] on input "False" at bounding box center [429, 83] width 6 height 5
radio input "true"
click at [436, 129] on label "False" at bounding box center [450, 125] width 56 height 18
click at [432, 128] on input "False" at bounding box center [429, 125] width 6 height 5
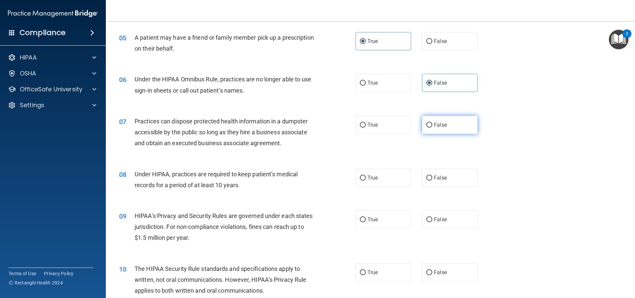
radio input "true"
click at [423, 175] on label "False" at bounding box center [450, 178] width 56 height 18
click at [426, 176] on input "False" at bounding box center [429, 178] width 6 height 5
radio input "true"
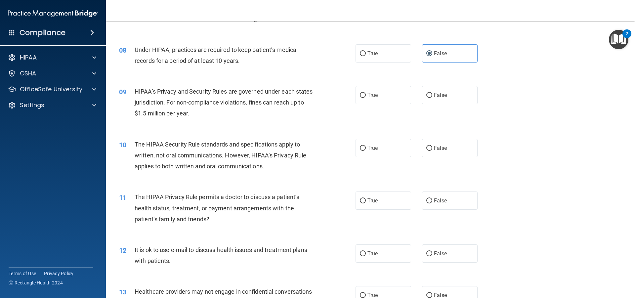
scroll to position [364, 0]
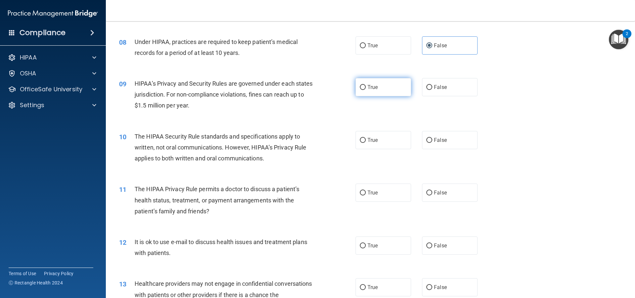
click at [365, 79] on label "True" at bounding box center [383, 87] width 56 height 18
click at [365, 85] on input "True" at bounding box center [363, 87] width 6 height 5
radio input "true"
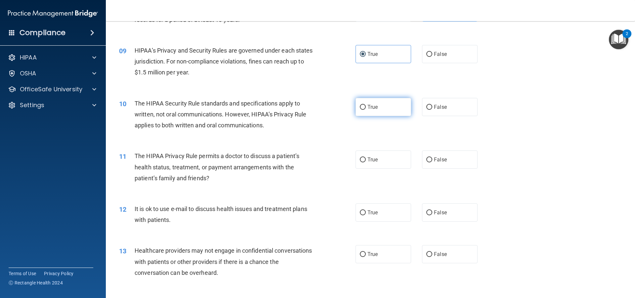
click at [373, 109] on span "True" at bounding box center [372, 107] width 10 height 6
click at [366, 109] on input "True" at bounding box center [363, 107] width 6 height 5
radio input "true"
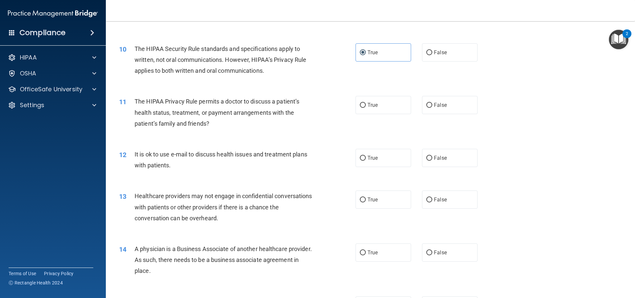
scroll to position [463, 0]
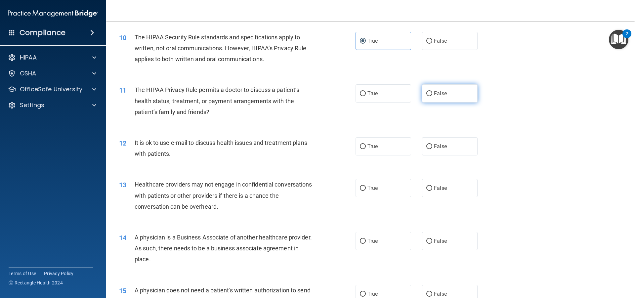
click at [438, 100] on label "False" at bounding box center [450, 93] width 56 height 18
click at [432, 96] on input "False" at bounding box center [429, 93] width 6 height 5
radio input "true"
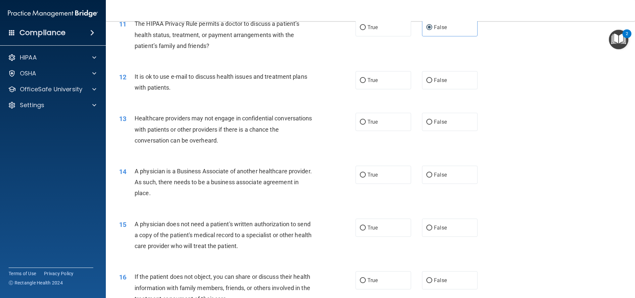
scroll to position [562, 0]
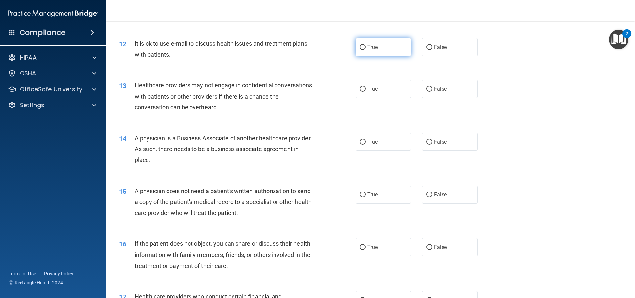
click at [363, 51] on label "True" at bounding box center [383, 47] width 56 height 18
click at [363, 50] on input "True" at bounding box center [363, 47] width 6 height 5
radio input "true"
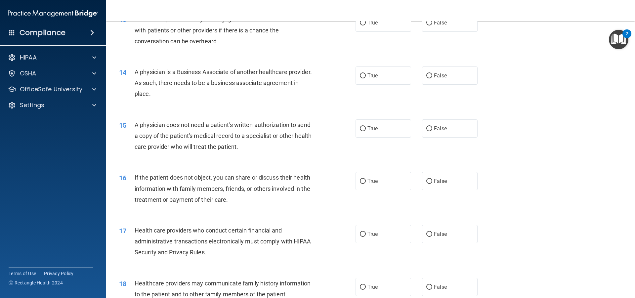
scroll to position [595, 0]
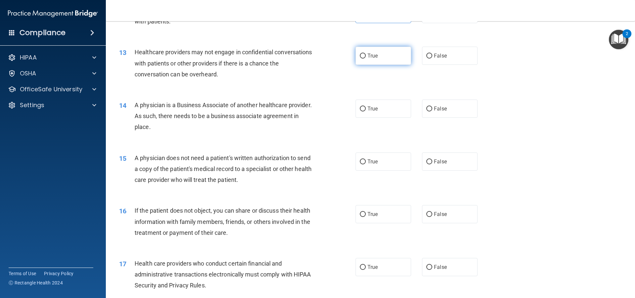
click at [364, 62] on label "True" at bounding box center [383, 56] width 56 height 18
click at [364, 59] on input "True" at bounding box center [363, 56] width 6 height 5
radio input "true"
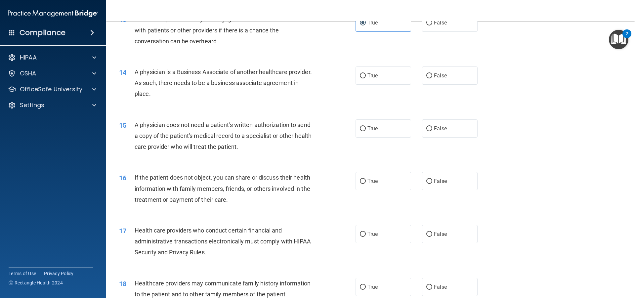
scroll to position [661, 0]
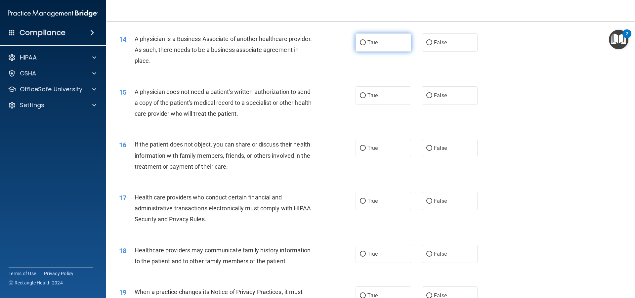
click at [368, 51] on label "True" at bounding box center [383, 42] width 56 height 18
click at [366, 45] on input "True" at bounding box center [363, 42] width 6 height 5
radio input "true"
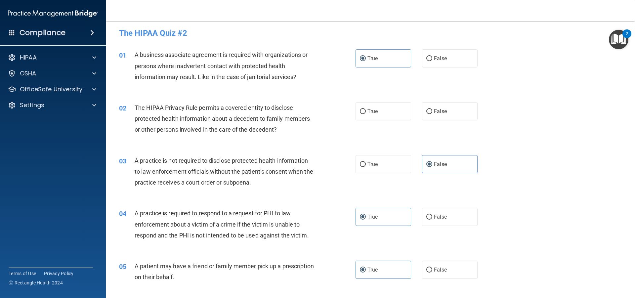
scroll to position [0, 0]
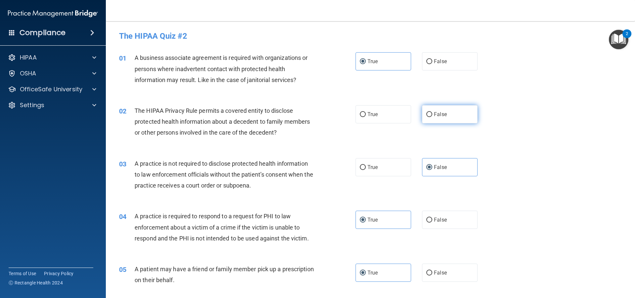
click at [422, 112] on label "False" at bounding box center [450, 114] width 56 height 18
click at [426, 112] on input "False" at bounding box center [429, 114] width 6 height 5
radio input "true"
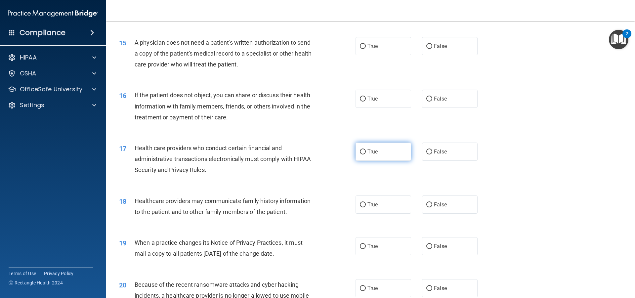
scroll to position [694, 0]
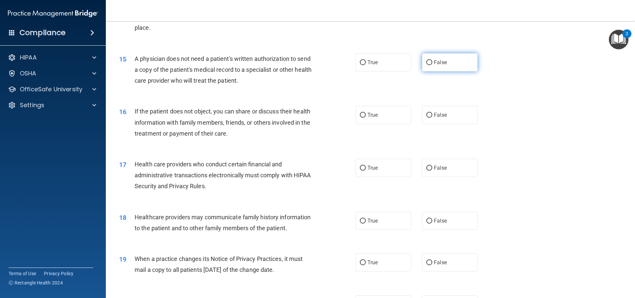
click at [464, 65] on label "False" at bounding box center [450, 62] width 56 height 18
click at [432, 65] on input "False" at bounding box center [429, 62] width 6 height 5
radio input "true"
click at [429, 111] on label "False" at bounding box center [450, 115] width 56 height 18
click at [429, 113] on input "False" at bounding box center [429, 115] width 6 height 5
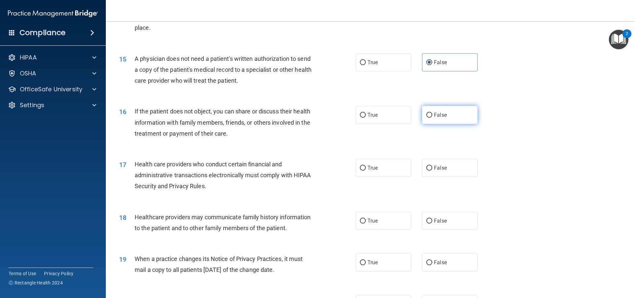
radio input "true"
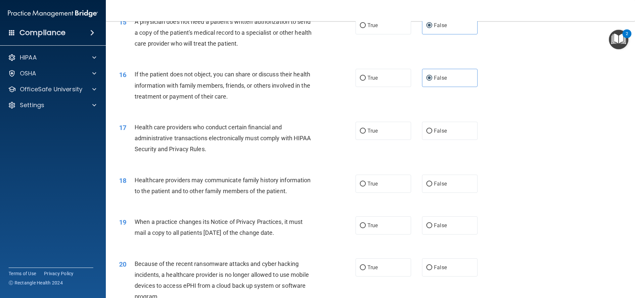
scroll to position [760, 0]
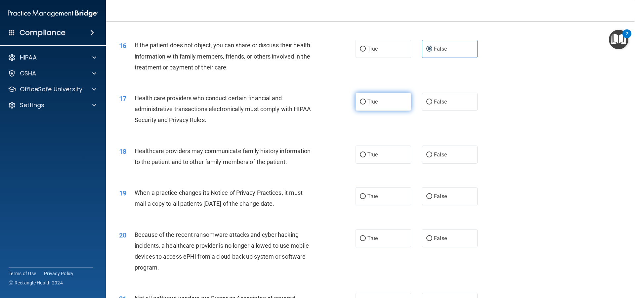
click at [360, 101] on input "True" at bounding box center [363, 101] width 6 height 5
radio input "true"
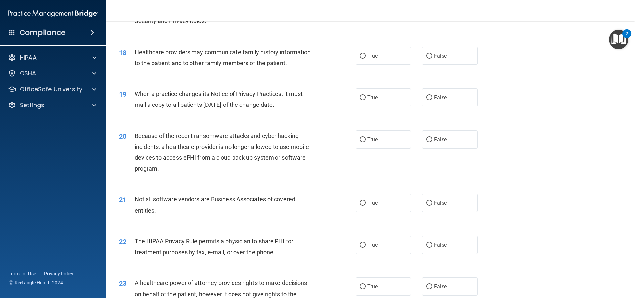
scroll to position [859, 0]
drag, startPoint x: 437, startPoint y: 55, endPoint x: 424, endPoint y: 59, distance: 14.3
click at [438, 55] on span "False" at bounding box center [440, 55] width 13 height 6
click at [432, 55] on input "False" at bounding box center [429, 55] width 6 height 5
radio input "true"
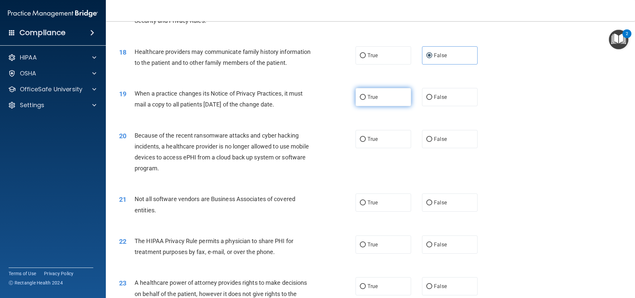
click at [364, 100] on label "True" at bounding box center [383, 97] width 56 height 18
click at [364, 100] on input "True" at bounding box center [363, 97] width 6 height 5
radio input "true"
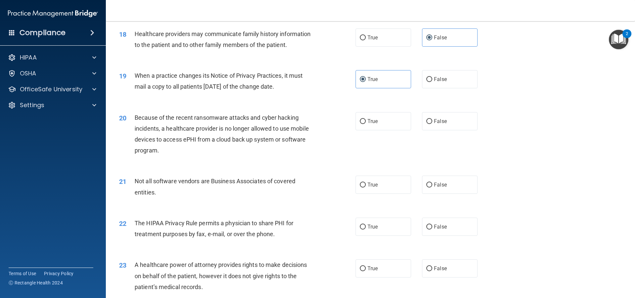
scroll to position [892, 0]
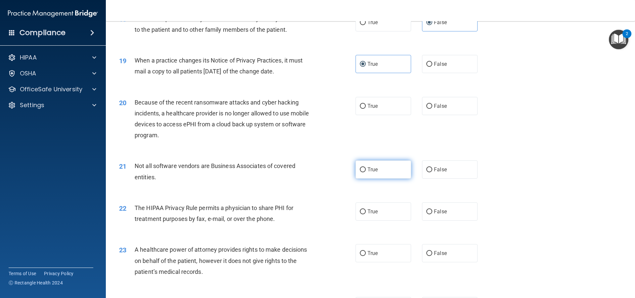
click at [377, 164] on label "True" at bounding box center [383, 169] width 56 height 18
click at [366, 167] on input "True" at bounding box center [363, 169] width 6 height 5
radio input "true"
click at [433, 111] on label "False" at bounding box center [450, 106] width 56 height 18
click at [432, 109] on input "False" at bounding box center [429, 106] width 6 height 5
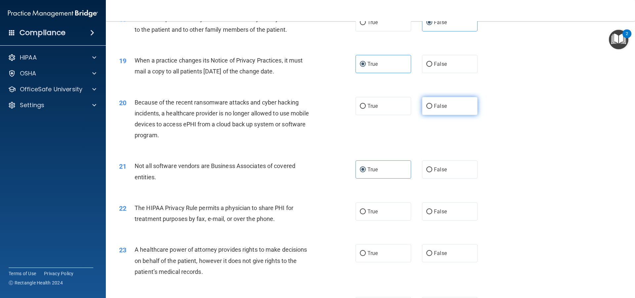
radio input "true"
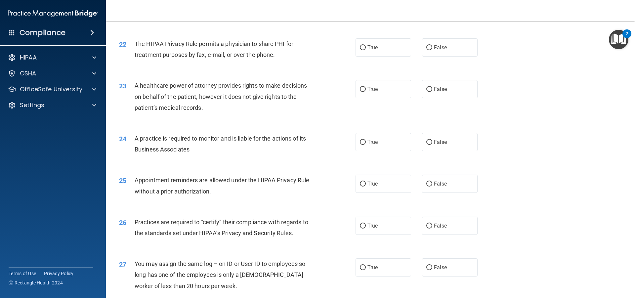
scroll to position [1058, 0]
click at [363, 92] on label "True" at bounding box center [383, 88] width 56 height 18
click at [363, 91] on input "True" at bounding box center [363, 88] width 6 height 5
radio input "true"
click at [379, 47] on label "True" at bounding box center [383, 46] width 56 height 18
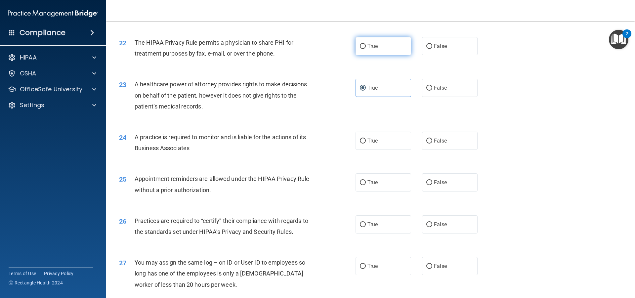
click at [366, 47] on input "True" at bounding box center [363, 46] width 6 height 5
radio input "true"
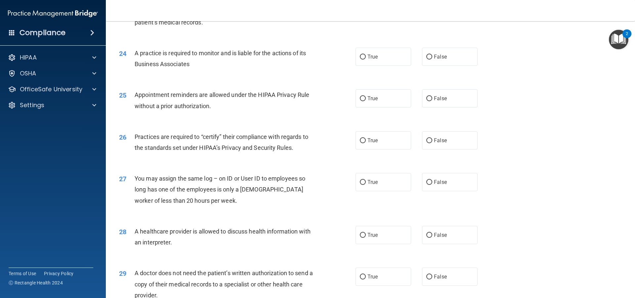
scroll to position [1157, 0]
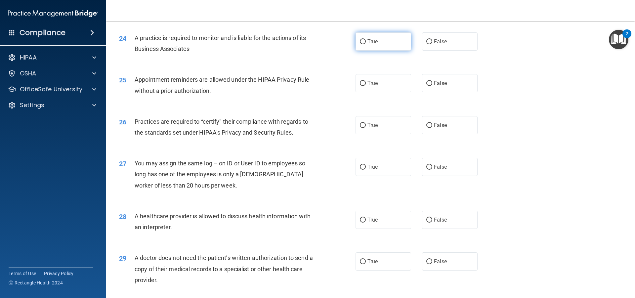
click at [357, 40] on label "True" at bounding box center [383, 41] width 56 height 18
click at [360, 40] on input "True" at bounding box center [363, 41] width 6 height 5
radio input "true"
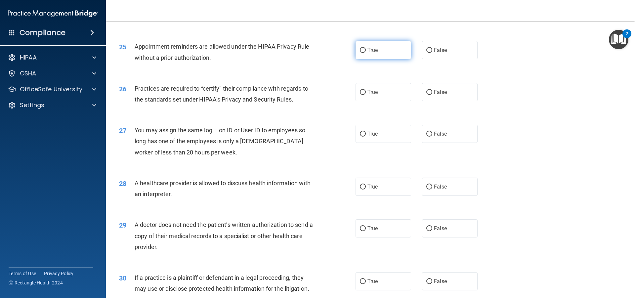
click at [365, 53] on label "True" at bounding box center [383, 50] width 56 height 18
click at [365, 53] on input "True" at bounding box center [363, 50] width 6 height 5
radio input "true"
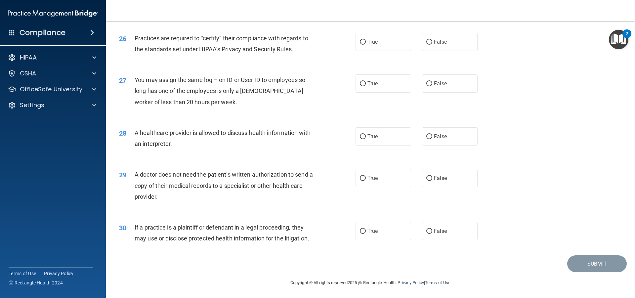
scroll to position [1241, 0]
click at [372, 230] on span "True" at bounding box center [372, 230] width 10 height 6
click at [366, 230] on input "True" at bounding box center [363, 230] width 6 height 5
radio input "true"
click at [434, 179] on span "False" at bounding box center [440, 177] width 13 height 6
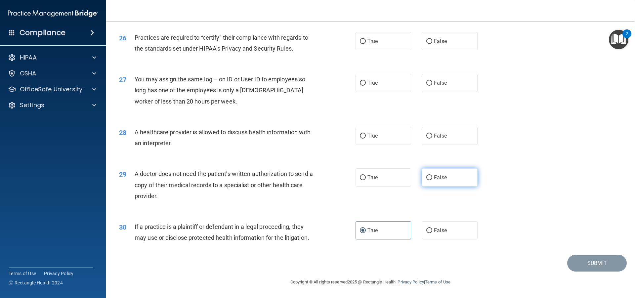
click at [432, 179] on input "False" at bounding box center [429, 177] width 6 height 5
radio input "true"
click at [434, 85] on span "False" at bounding box center [440, 83] width 13 height 6
click at [431, 85] on input "False" at bounding box center [429, 83] width 6 height 5
radio input "true"
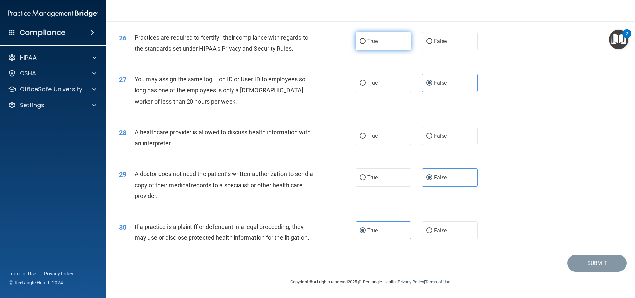
click at [360, 42] on input "True" at bounding box center [363, 41] width 6 height 5
radio input "true"
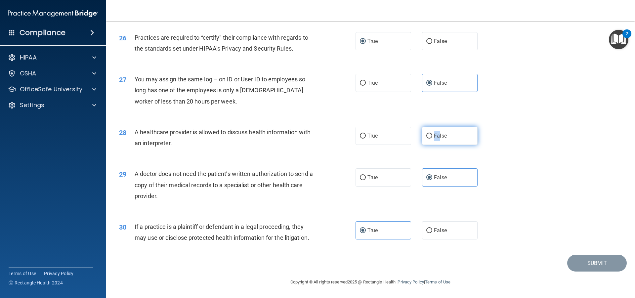
drag, startPoint x: 393, startPoint y: 139, endPoint x: 437, endPoint y: 138, distance: 43.7
click at [437, 138] on div "True False" at bounding box center [421, 136] width 133 height 18
click at [437, 138] on span "False" at bounding box center [440, 136] width 13 height 6
click at [432, 138] on input "False" at bounding box center [429, 136] width 6 height 5
radio input "true"
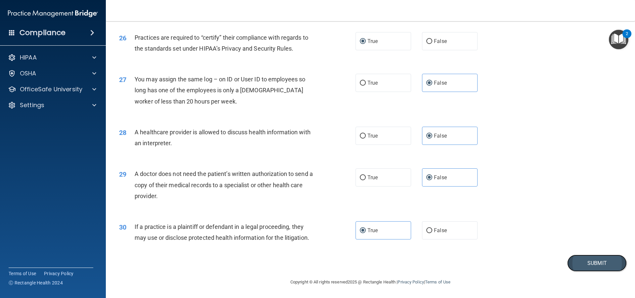
click at [576, 260] on button "Submit" at bounding box center [596, 263] width 59 height 17
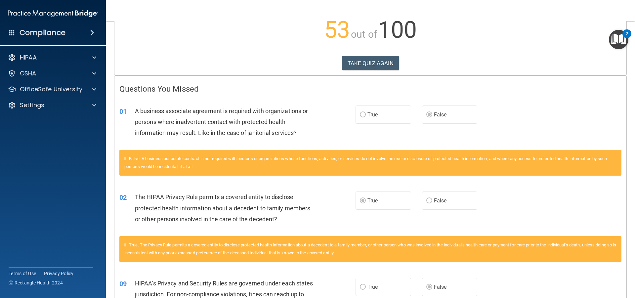
scroll to position [74, 0]
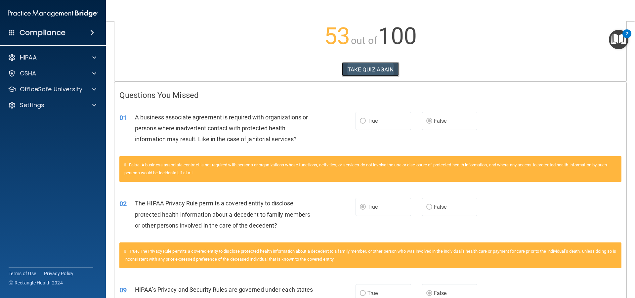
click at [372, 68] on button "TAKE QUIZ AGAIN" at bounding box center [370, 69] width 57 height 15
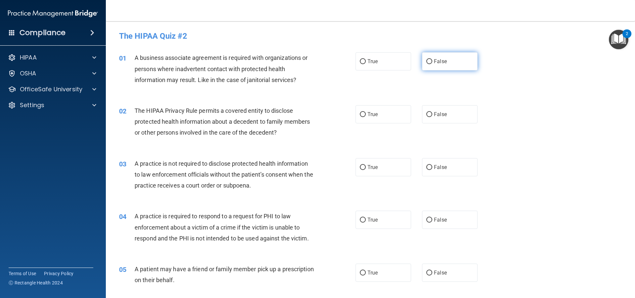
click at [426, 61] on input "False" at bounding box center [429, 61] width 6 height 5
radio input "true"
click at [371, 115] on span "True" at bounding box center [372, 114] width 10 height 6
click at [366, 115] on input "True" at bounding box center [363, 114] width 6 height 5
radio input "true"
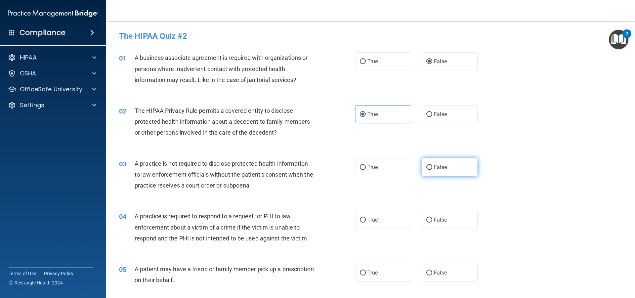
click at [426, 167] on input "False" at bounding box center [429, 167] width 6 height 5
radio input "true"
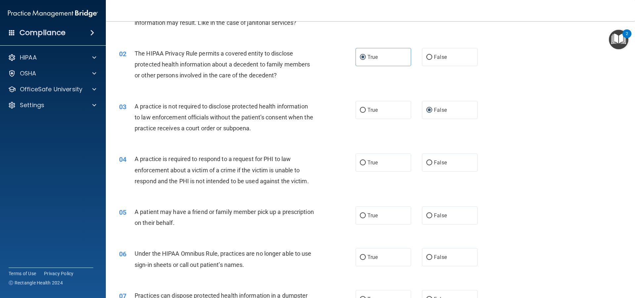
scroll to position [66, 0]
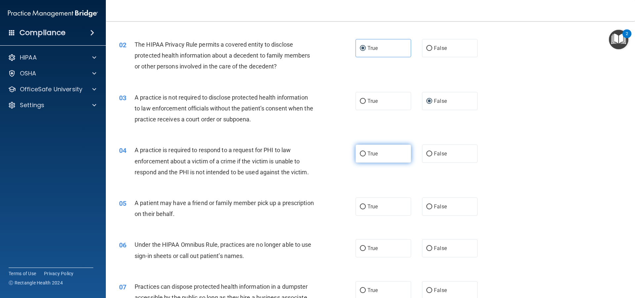
click at [374, 158] on label "True" at bounding box center [383, 153] width 56 height 18
click at [366, 156] on input "True" at bounding box center [363, 153] width 6 height 5
radio input "true"
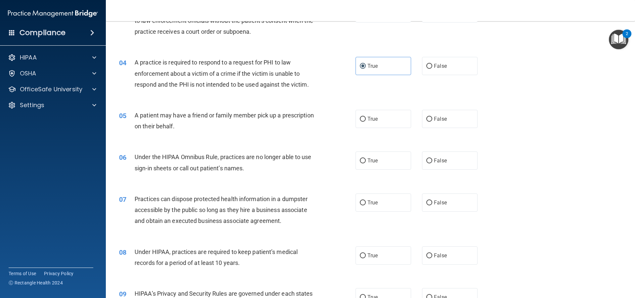
scroll to position [165, 0]
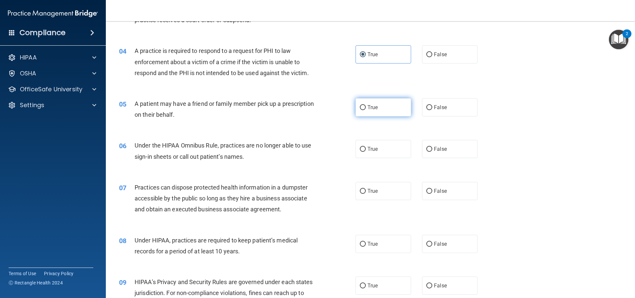
click at [390, 108] on label "True" at bounding box center [383, 107] width 56 height 18
click at [366, 108] on input "True" at bounding box center [363, 107] width 6 height 5
radio input "true"
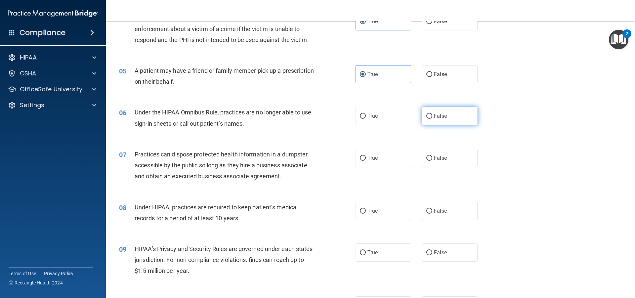
click at [436, 119] on span "False" at bounding box center [440, 116] width 13 height 6
click at [432, 119] on input "False" at bounding box center [429, 116] width 6 height 5
radio input "true"
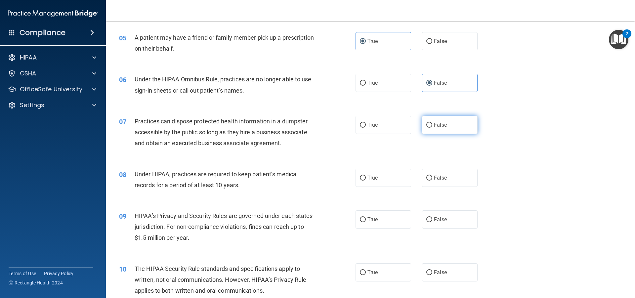
click at [427, 130] on label "False" at bounding box center [450, 125] width 56 height 18
click at [427, 128] on input "False" at bounding box center [429, 125] width 6 height 5
radio input "true"
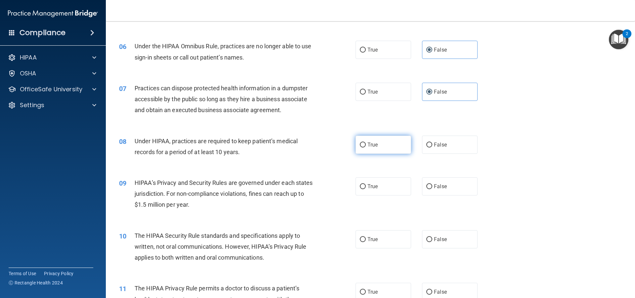
click at [365, 146] on label "True" at bounding box center [383, 145] width 56 height 18
click at [365, 146] on input "True" at bounding box center [363, 144] width 6 height 5
radio input "true"
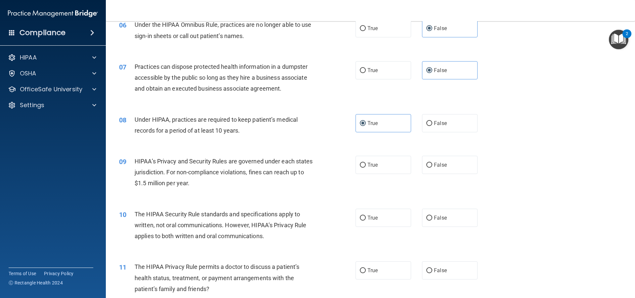
scroll to position [297, 0]
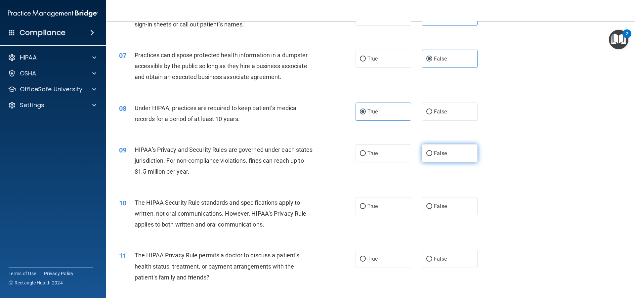
click at [439, 151] on span "False" at bounding box center [440, 153] width 13 height 6
click at [432, 151] on input "False" at bounding box center [429, 153] width 6 height 5
radio input "true"
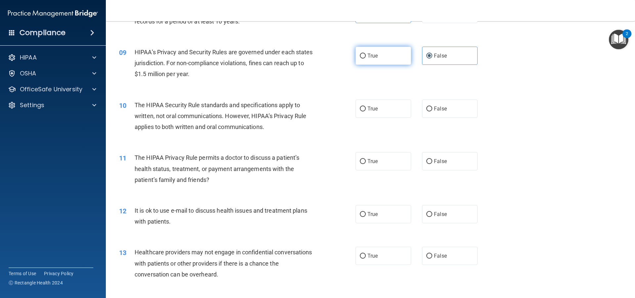
scroll to position [397, 0]
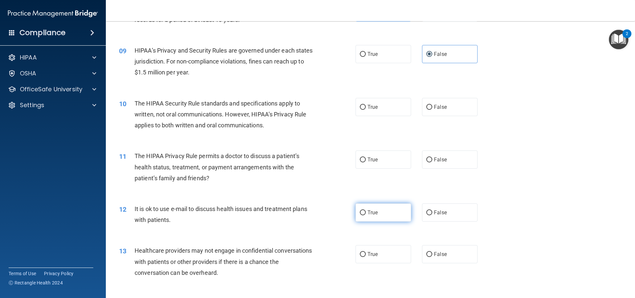
click at [363, 214] on input "True" at bounding box center [363, 212] width 6 height 5
radio input "true"
click at [440, 161] on span "False" at bounding box center [440, 159] width 13 height 6
click at [432, 161] on input "False" at bounding box center [429, 159] width 6 height 5
radio input "true"
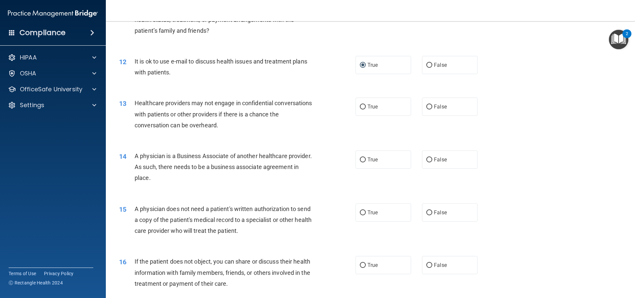
scroll to position [562, 0]
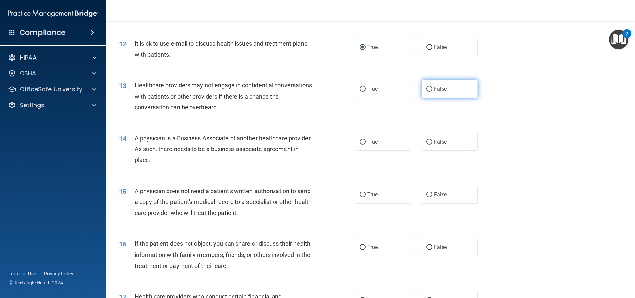
click at [446, 91] on label "False" at bounding box center [450, 89] width 56 height 18
click at [432, 91] on input "False" at bounding box center [429, 89] width 6 height 5
radio input "true"
click at [429, 147] on label "False" at bounding box center [450, 142] width 56 height 18
click at [429, 144] on input "False" at bounding box center [429, 141] width 6 height 5
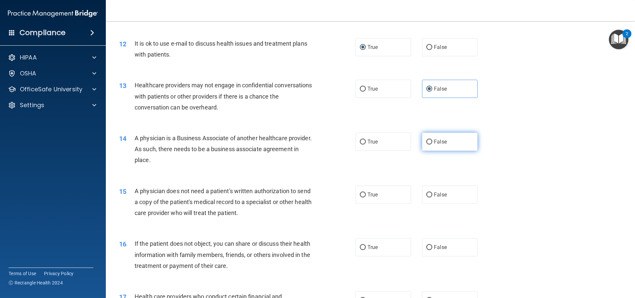
radio input "true"
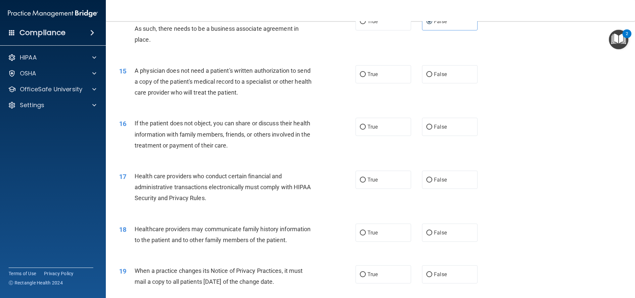
scroll to position [694, 0]
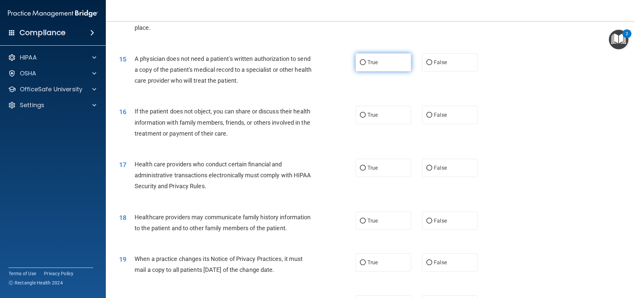
click at [390, 65] on label "True" at bounding box center [383, 62] width 56 height 18
click at [366, 65] on input "True" at bounding box center [363, 62] width 6 height 5
radio input "true"
click at [374, 118] on label "True" at bounding box center [383, 115] width 56 height 18
click at [366, 118] on input "True" at bounding box center [363, 115] width 6 height 5
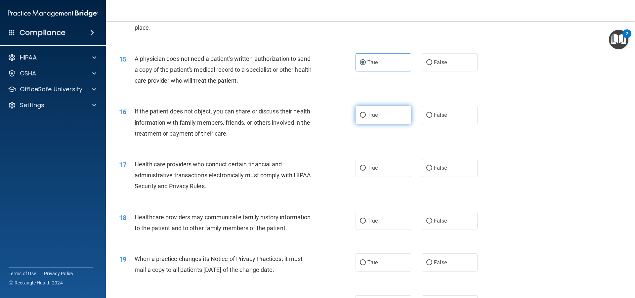
radio input "true"
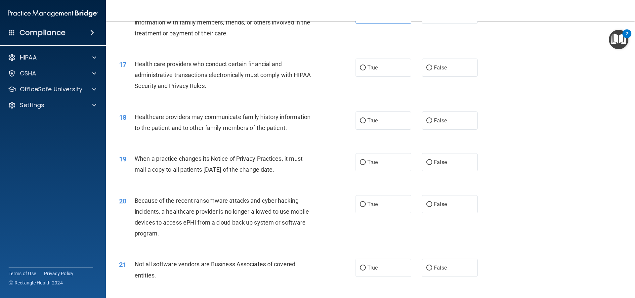
scroll to position [793, 0]
click at [364, 71] on label "True" at bounding box center [383, 68] width 56 height 18
click at [364, 71] on input "True" at bounding box center [363, 68] width 6 height 5
radio input "true"
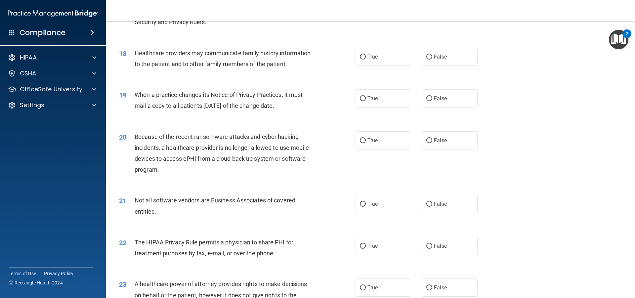
scroll to position [859, 0]
click at [433, 52] on label "False" at bounding box center [450, 55] width 56 height 18
click at [432, 53] on input "False" at bounding box center [429, 55] width 6 height 5
radio input "true"
click at [465, 94] on label "False" at bounding box center [450, 97] width 56 height 18
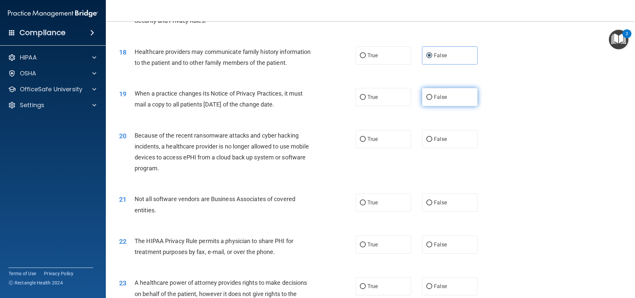
click at [432, 95] on input "False" at bounding box center [429, 97] width 6 height 5
radio input "true"
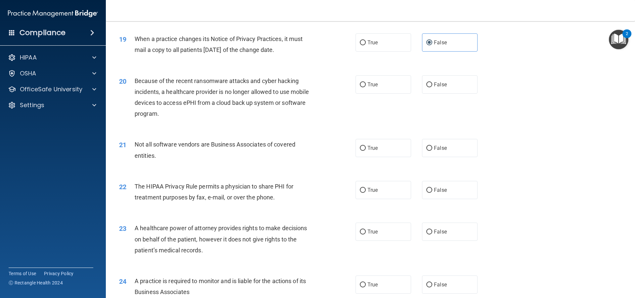
scroll to position [925, 0]
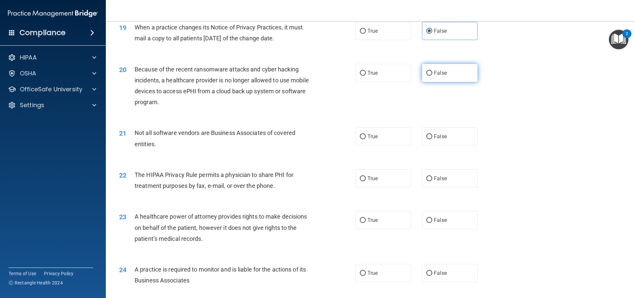
click at [436, 74] on span "False" at bounding box center [440, 73] width 13 height 6
click at [432, 74] on input "False" at bounding box center [429, 73] width 6 height 5
radio input "true"
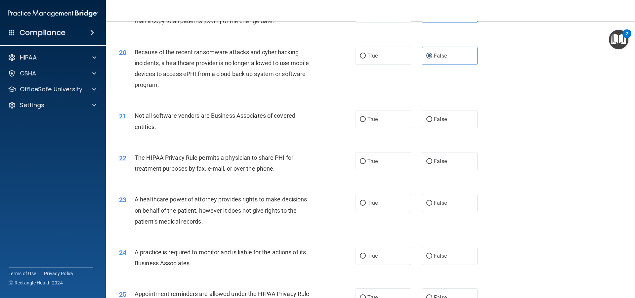
scroll to position [959, 0]
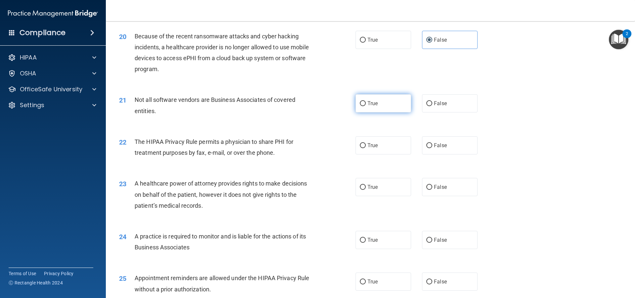
click at [367, 106] on span "True" at bounding box center [372, 103] width 10 height 6
click at [366, 106] on input "True" at bounding box center [363, 103] width 6 height 5
radio input "true"
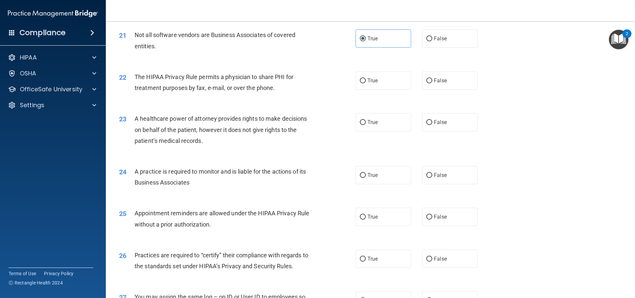
scroll to position [1025, 0]
click at [383, 83] on label "True" at bounding box center [383, 79] width 56 height 18
click at [366, 82] on input "True" at bounding box center [363, 79] width 6 height 5
radio input "true"
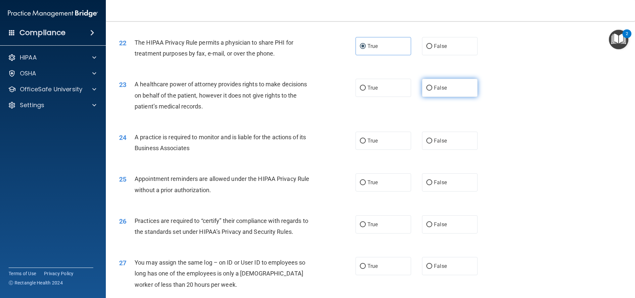
click at [442, 92] on label "False" at bounding box center [450, 88] width 56 height 18
click at [432, 91] on input "False" at bounding box center [429, 88] width 6 height 5
radio input "true"
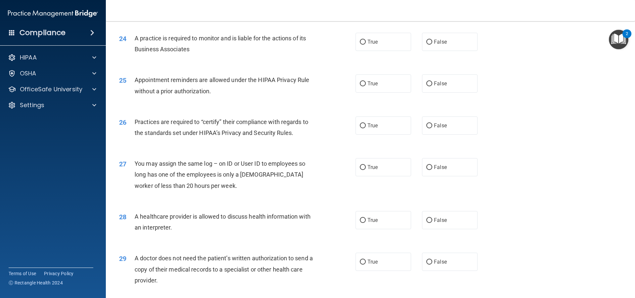
scroll to position [1157, 0]
click at [434, 39] on span "False" at bounding box center [440, 41] width 13 height 6
click at [431, 39] on input "False" at bounding box center [429, 41] width 6 height 5
radio input "true"
click at [375, 84] on span "True" at bounding box center [372, 83] width 10 height 6
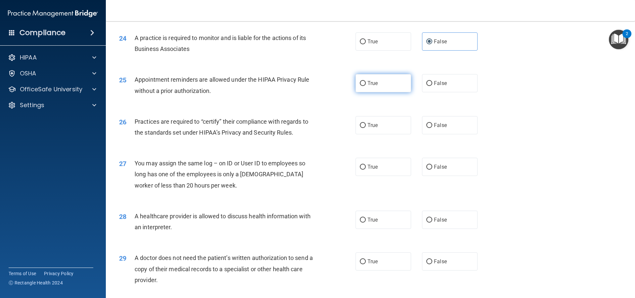
click at [366, 84] on input "True" at bounding box center [363, 83] width 6 height 5
radio input "true"
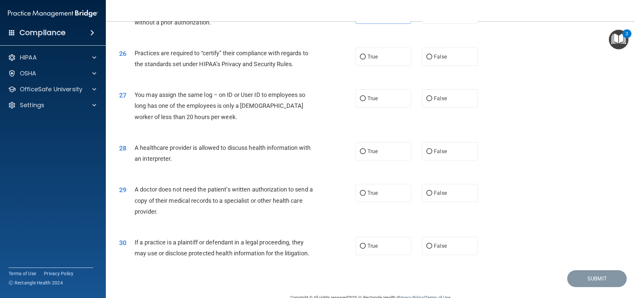
scroll to position [1241, 0]
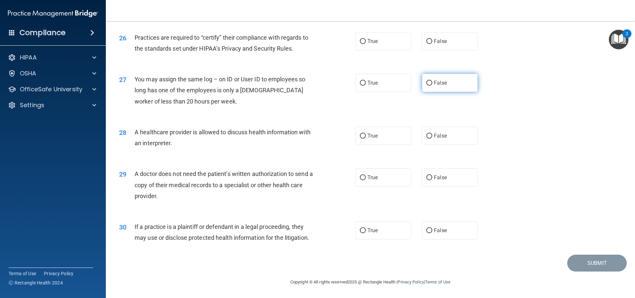
click at [442, 83] on span "False" at bounding box center [440, 83] width 13 height 6
click at [432, 83] on input "False" at bounding box center [429, 83] width 6 height 5
radio input "true"
click at [435, 134] on span "False" at bounding box center [440, 136] width 13 height 6
click at [432, 134] on input "False" at bounding box center [429, 136] width 6 height 5
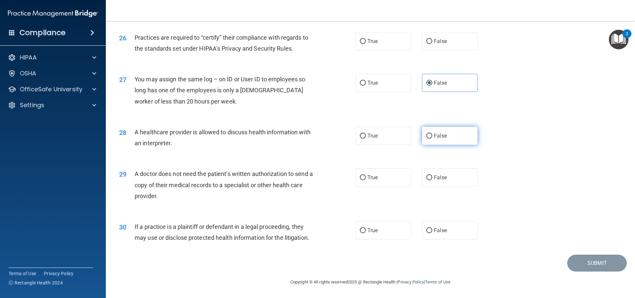
radio input "true"
click at [393, 141] on label "True" at bounding box center [383, 136] width 56 height 18
click at [366, 138] on input "True" at bounding box center [363, 136] width 6 height 5
radio input "true"
click at [432, 139] on label "False" at bounding box center [450, 136] width 56 height 18
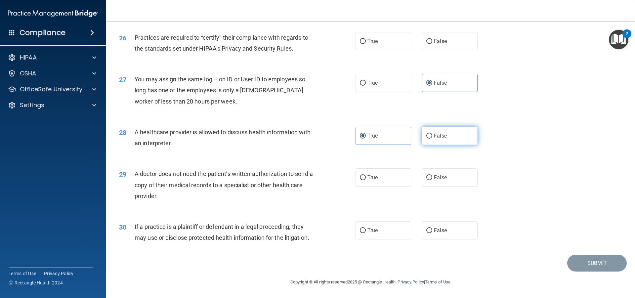
click at [432, 138] on input "False" at bounding box center [429, 136] width 6 height 5
radio input "true"
radio input "false"
click at [372, 178] on span "True" at bounding box center [372, 177] width 10 height 6
click at [366, 178] on input "True" at bounding box center [363, 177] width 6 height 5
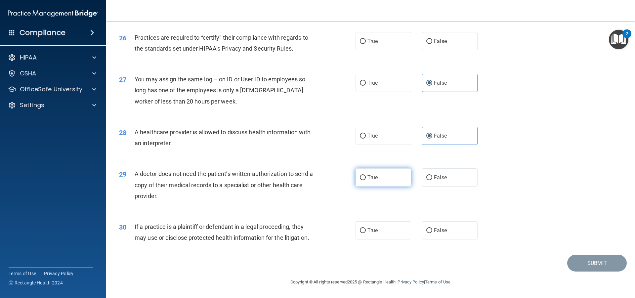
radio input "true"
click at [385, 232] on label "True" at bounding box center [383, 230] width 56 height 18
click at [366, 232] on input "True" at bounding box center [363, 230] width 6 height 5
radio input "true"
click at [426, 41] on input "False" at bounding box center [429, 41] width 6 height 5
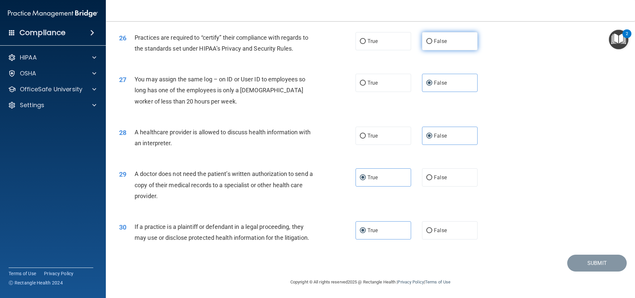
radio input "true"
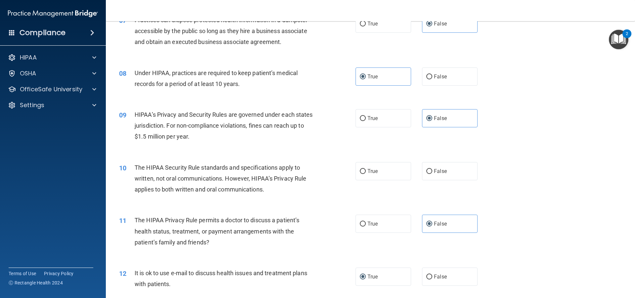
scroll to position [348, 0]
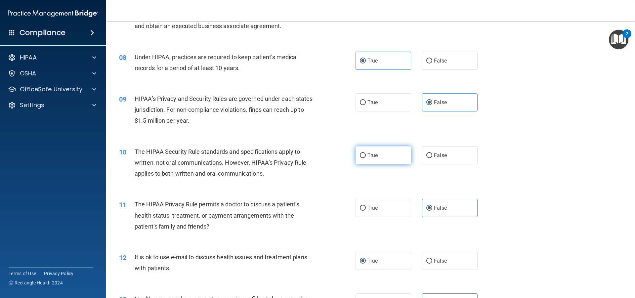
click at [379, 158] on label "True" at bounding box center [383, 155] width 56 height 18
click at [366, 158] on input "True" at bounding box center [363, 155] width 6 height 5
radio input "true"
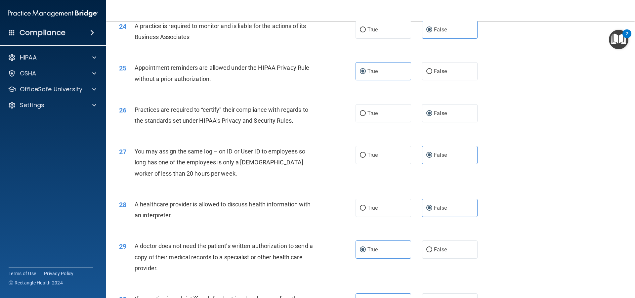
scroll to position [1241, 0]
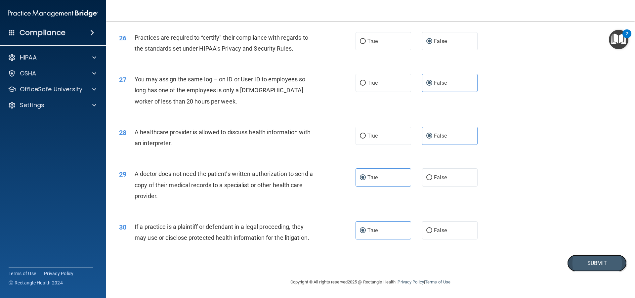
click at [576, 263] on button "Submit" at bounding box center [596, 263] width 59 height 17
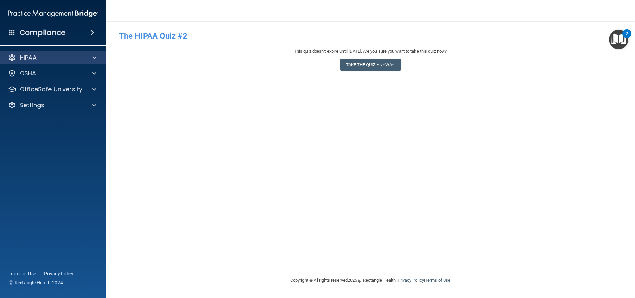
click at [49, 63] on div "HIPAA" at bounding box center [53, 57] width 106 height 13
click at [73, 57] on div "HIPAA" at bounding box center [44, 58] width 82 height 8
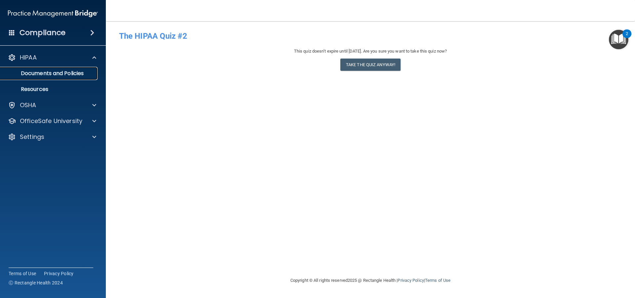
click at [68, 70] on p "Documents and Policies" at bounding box center [49, 73] width 90 height 7
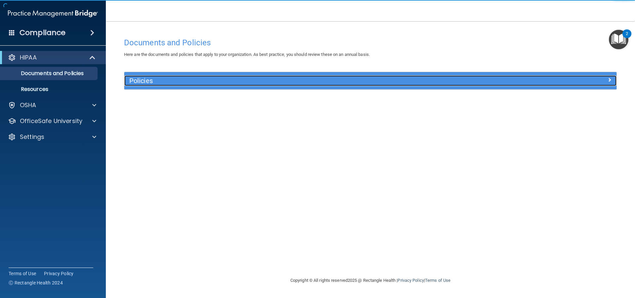
click at [178, 80] on h5 "Policies" at bounding box center [308, 80] width 359 height 7
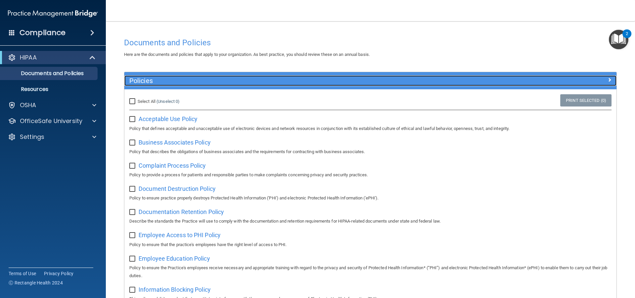
click at [187, 82] on h5 "Policies" at bounding box center [308, 80] width 359 height 7
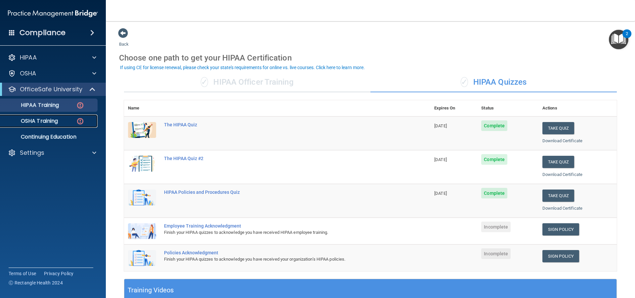
click at [69, 120] on div "OSHA Training" at bounding box center [49, 121] width 90 height 7
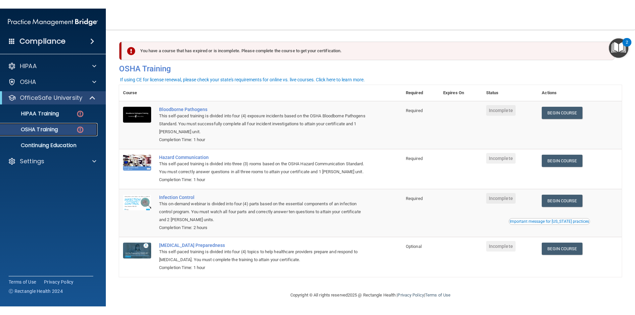
scroll to position [14, 0]
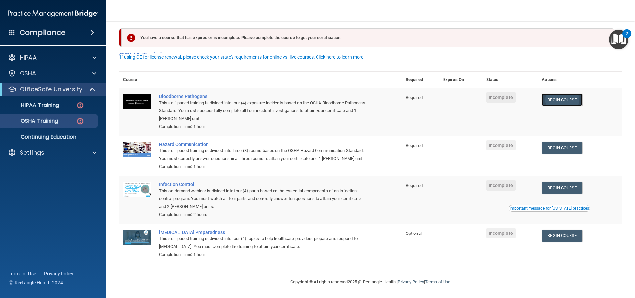
click at [554, 94] on link "Begin Course" at bounding box center [561, 100] width 40 height 12
click at [558, 94] on link "Begin Course" at bounding box center [561, 100] width 40 height 12
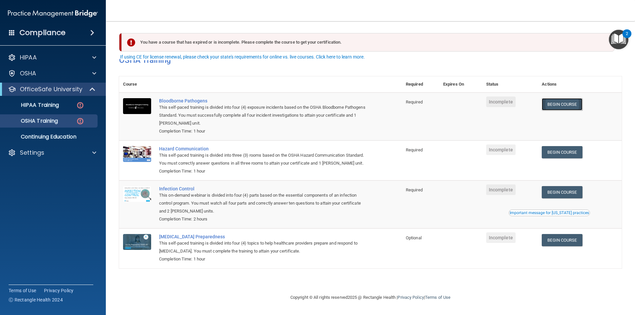
scroll to position [0, 0]
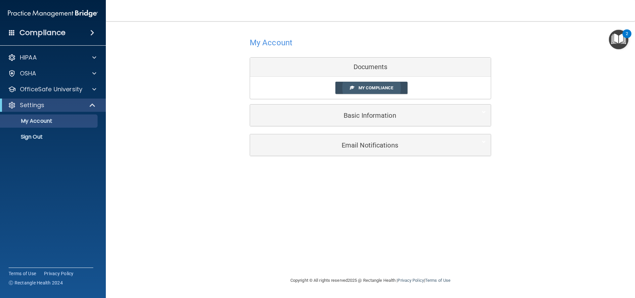
click at [375, 89] on span "My Compliance" at bounding box center [375, 87] width 35 height 5
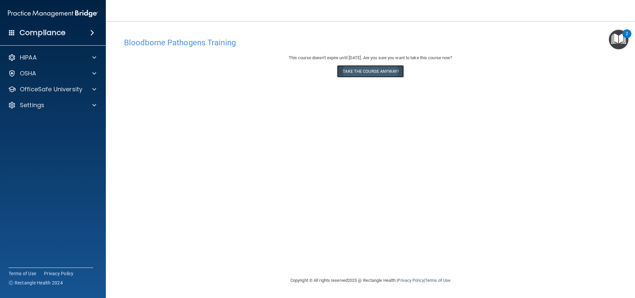
click at [357, 70] on button "Take the course anyway!" at bounding box center [370, 71] width 66 height 12
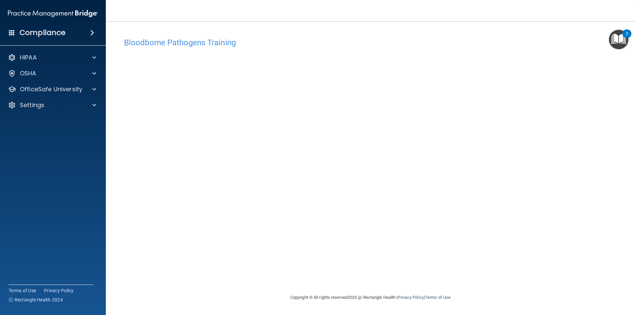
click at [76, 32] on div "Compliance" at bounding box center [53, 32] width 106 height 15
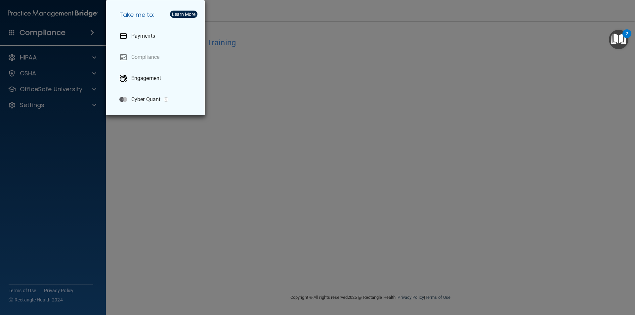
click at [302, 27] on div "Take me to: Payments Compliance Engagement Cyber Quant" at bounding box center [317, 157] width 635 height 315
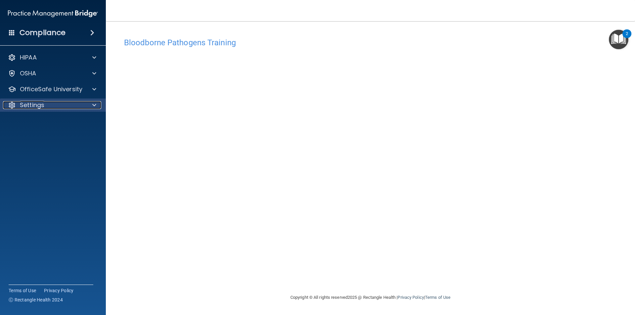
click at [85, 106] on div at bounding box center [93, 105] width 17 height 8
click at [64, 138] on p "Sign Out" at bounding box center [49, 137] width 90 height 7
